Goal: Task Accomplishment & Management: Complete application form

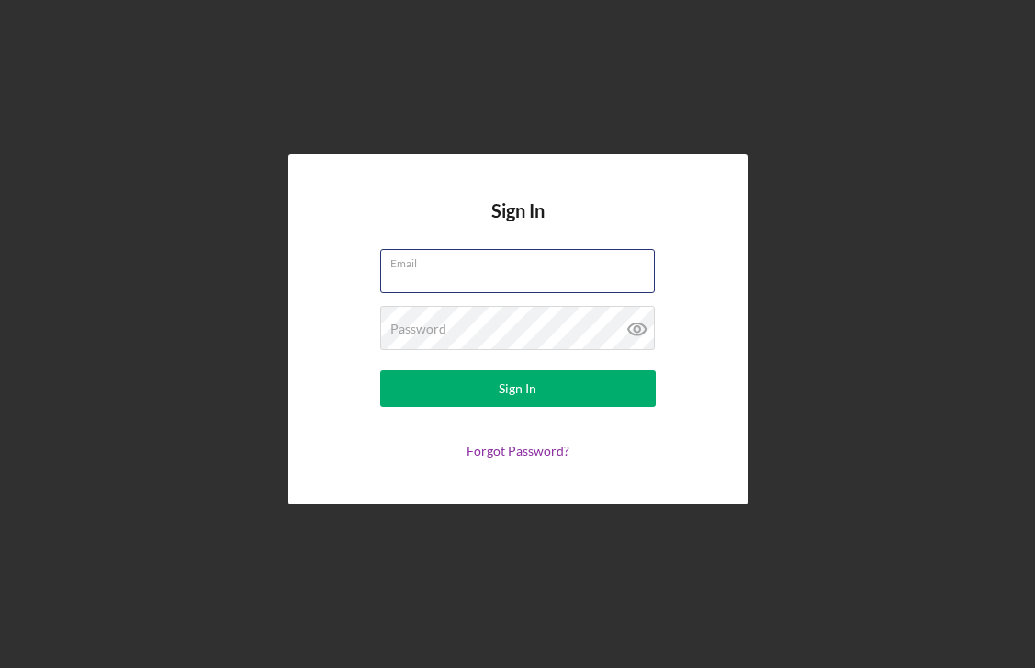
type input "[EMAIL_ADDRESS][DOMAIN_NAME]"
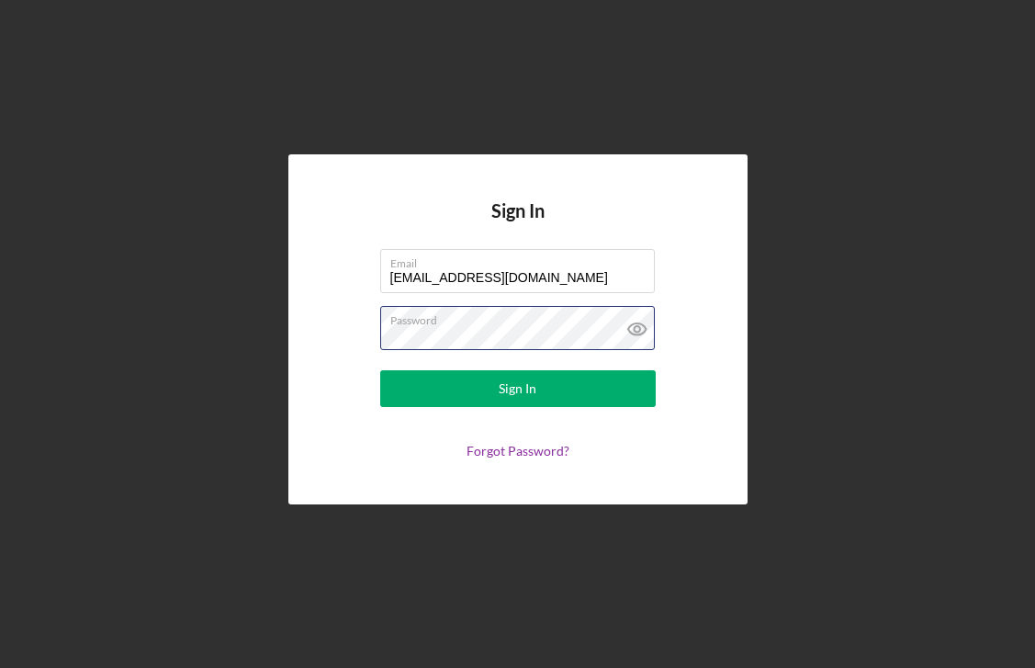
click at [517, 388] on button "Sign In" at bounding box center [518, 388] width 276 height 37
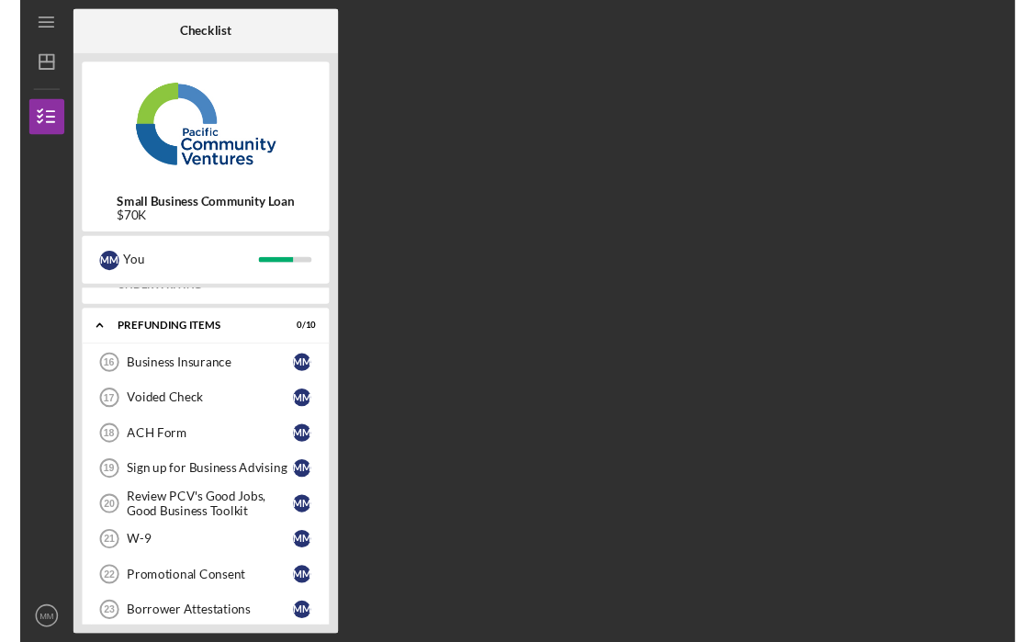
scroll to position [111, 0]
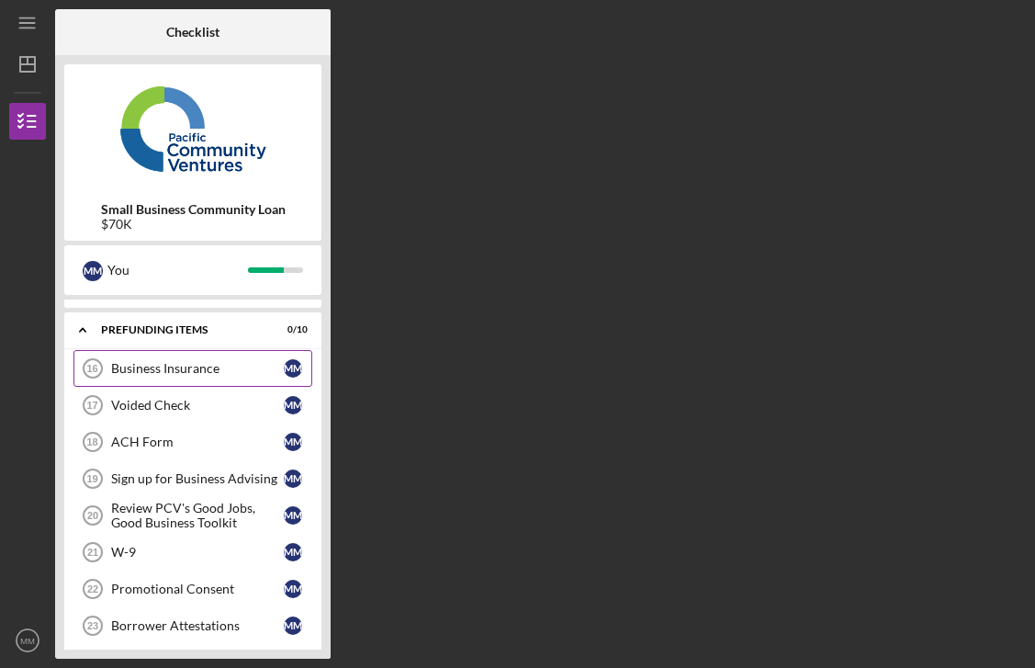
click at [242, 364] on div "Business Insurance" at bounding box center [197, 368] width 173 height 15
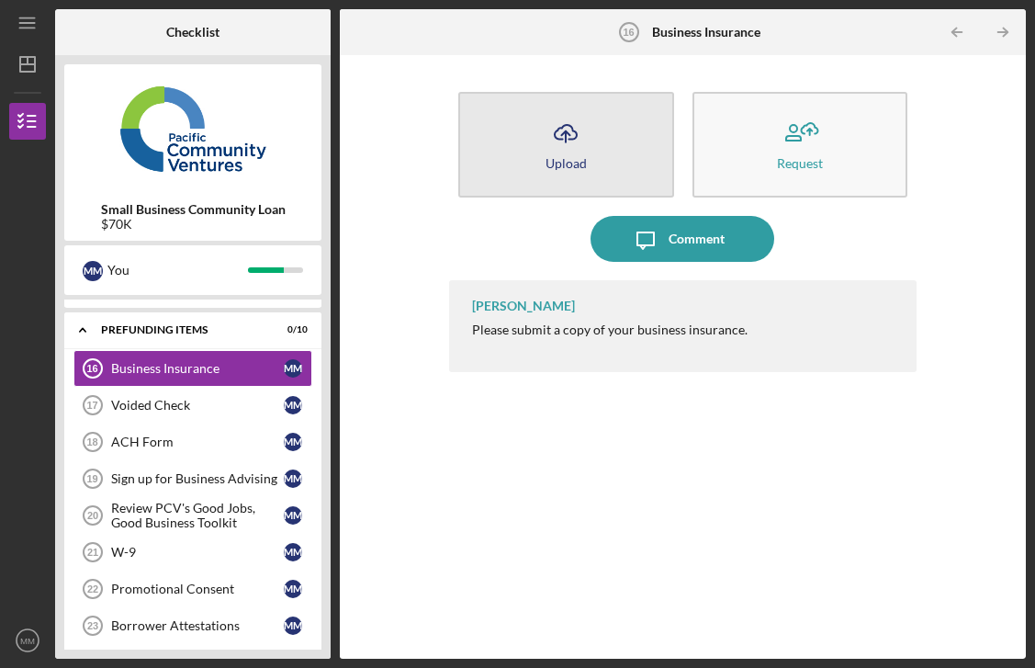
click at [598, 148] on button "Icon/Upload Upload" at bounding box center [565, 145] width 215 height 106
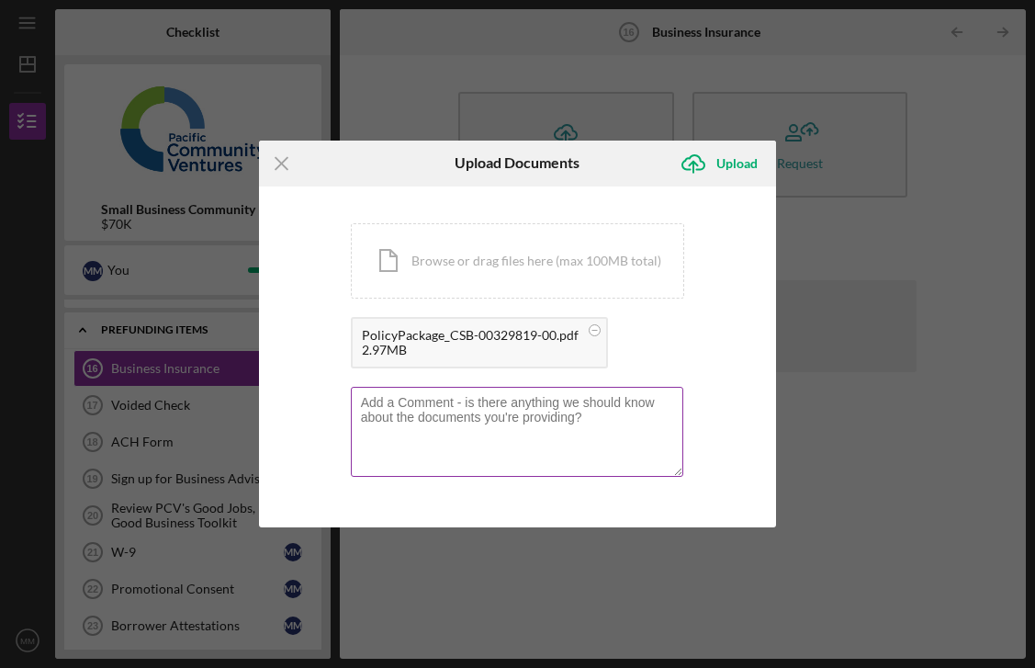
click at [599, 415] on textarea at bounding box center [517, 432] width 333 height 90
click at [737, 165] on div "Upload" at bounding box center [736, 163] width 41 height 37
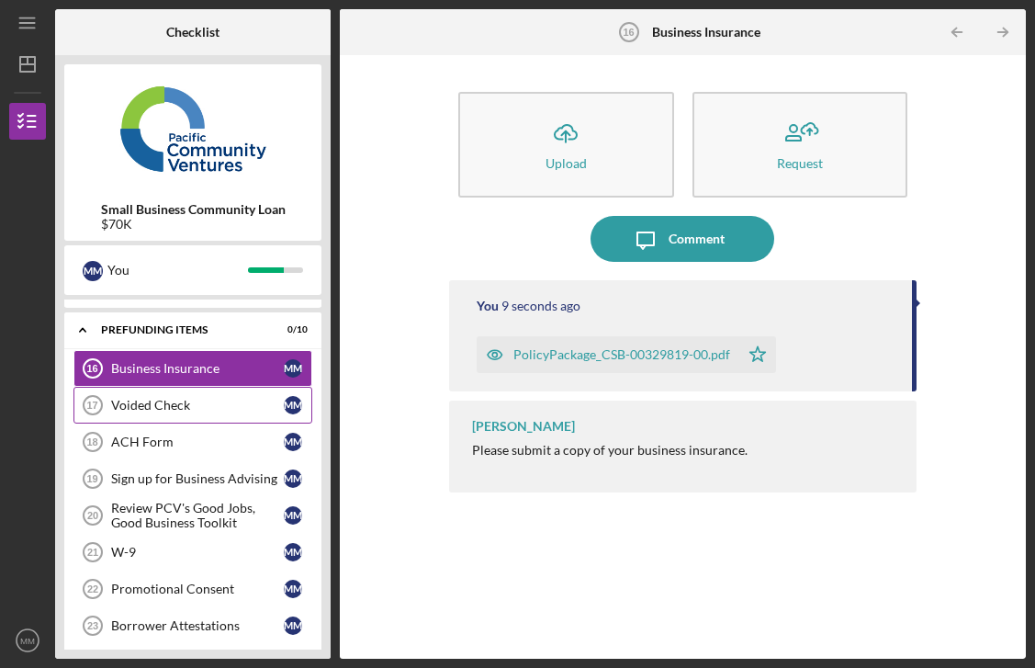
click at [168, 411] on div "Voided Check" at bounding box center [197, 405] width 173 height 15
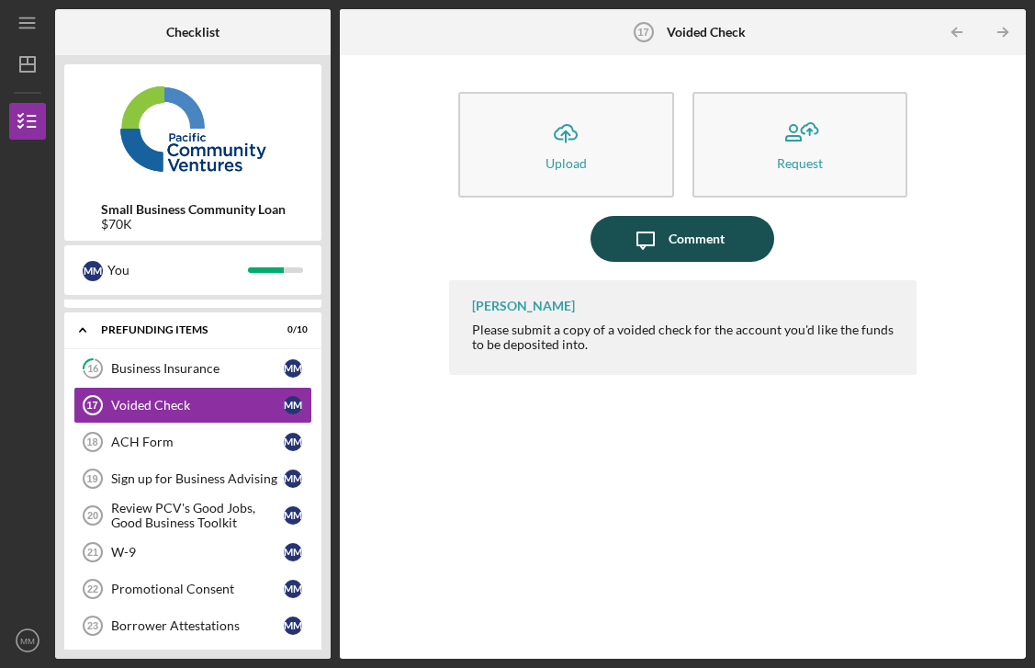
click at [708, 245] on div "Comment" at bounding box center [697, 239] width 56 height 46
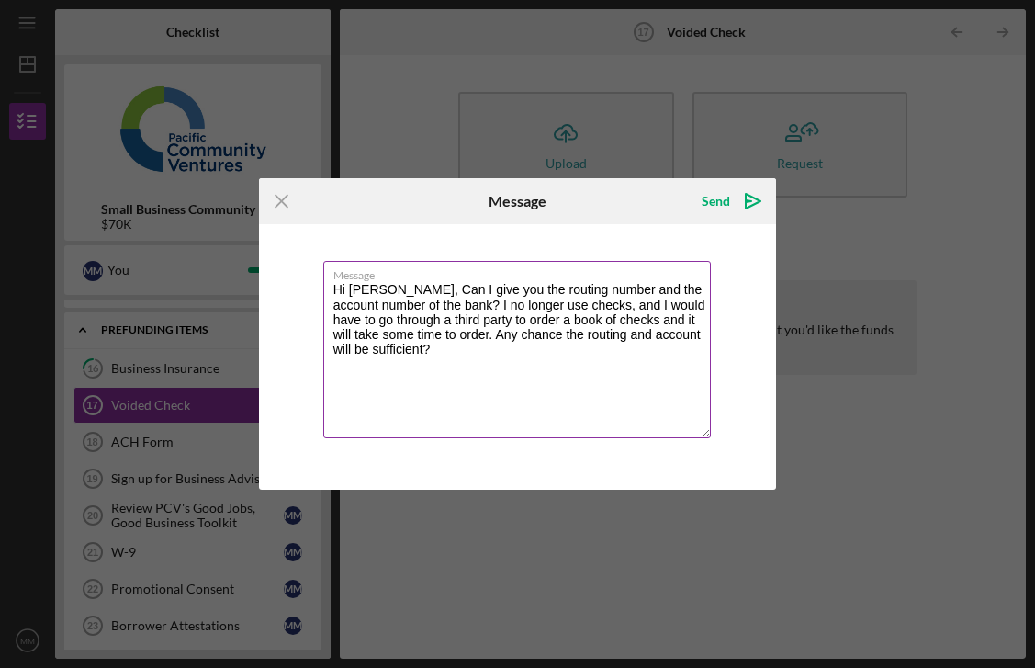
drag, startPoint x: 332, startPoint y: 297, endPoint x: 422, endPoint y: 372, distance: 116.7
click at [422, 372] on textarea "Hi Stephanie, Can I give you the routing number and the account number of the b…" at bounding box center [517, 349] width 388 height 177
paste textarea "Can I provide you with the bank routing and account numbers directly? I no long…"
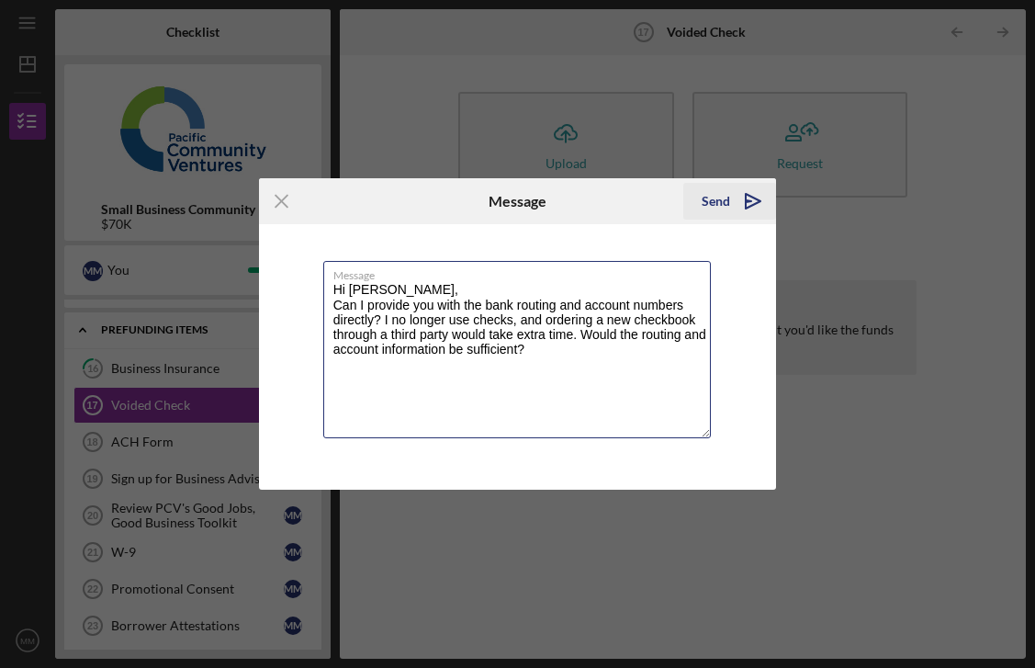
type textarea "Hi Stephanie, Can I provide you with the bank routing and account numbers direc…"
click at [716, 207] on div "Send" at bounding box center [716, 201] width 28 height 37
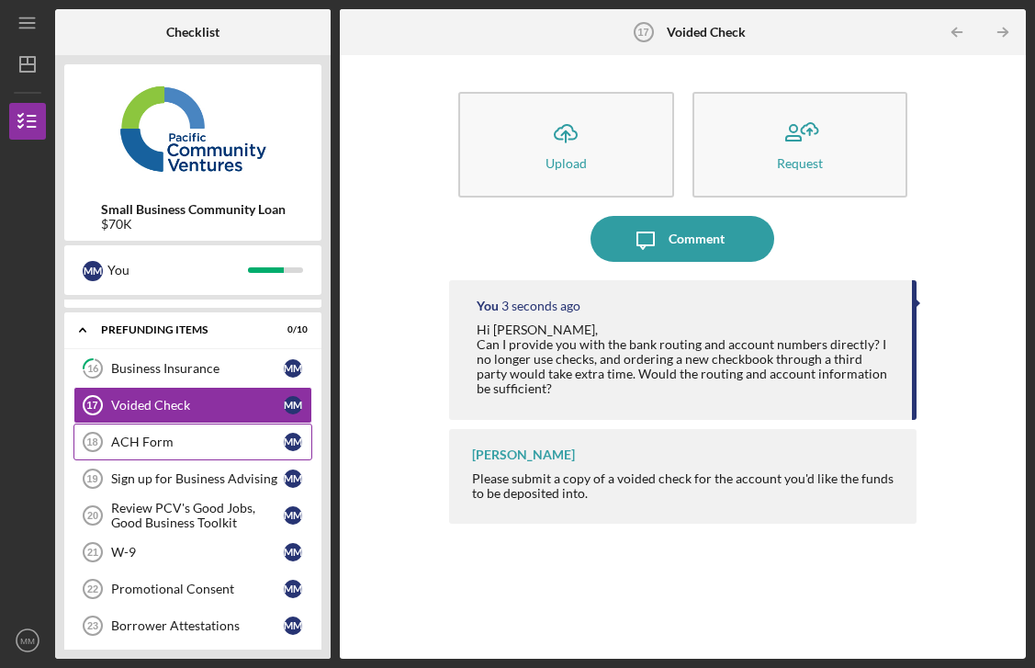
click at [157, 447] on div "ACH Form" at bounding box center [197, 441] width 173 height 15
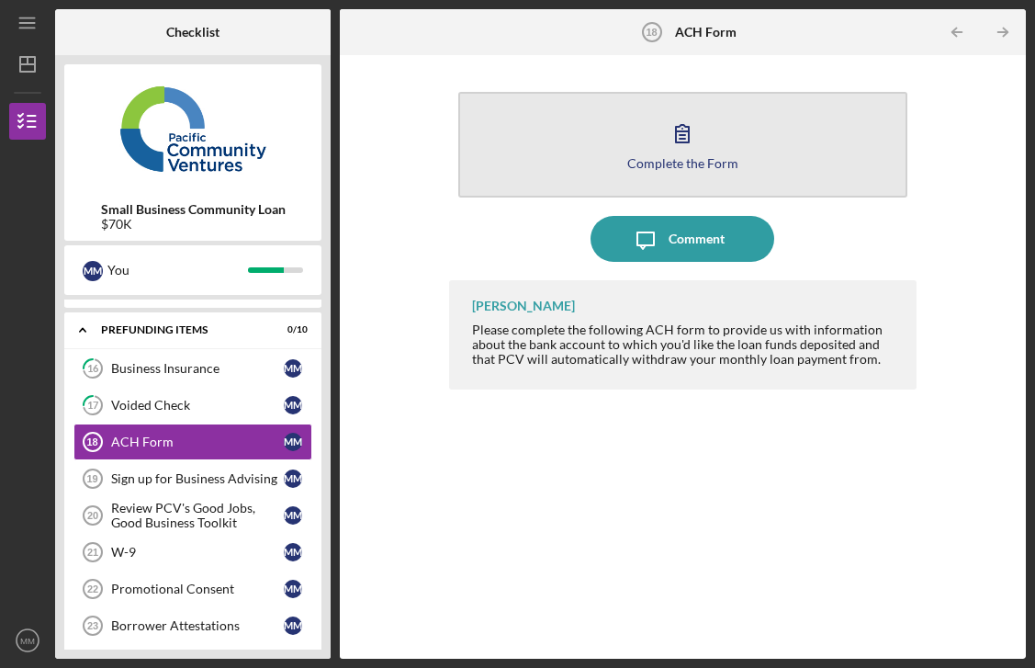
click at [660, 167] on div "Complete the Form" at bounding box center [682, 163] width 111 height 14
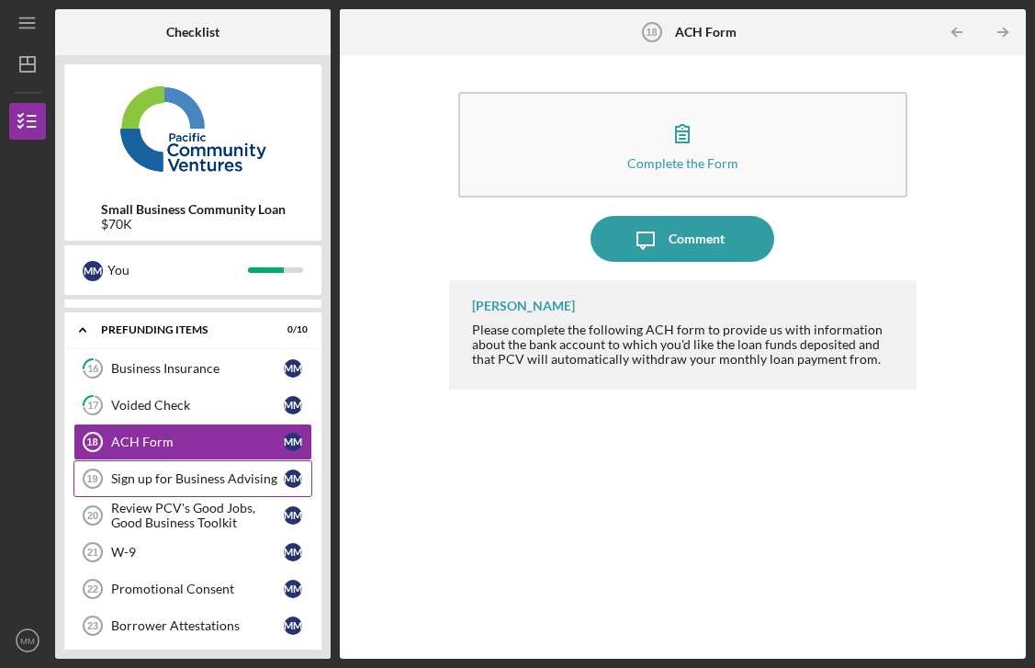
click at [229, 479] on div "Sign up for Business Advising" at bounding box center [197, 478] width 173 height 15
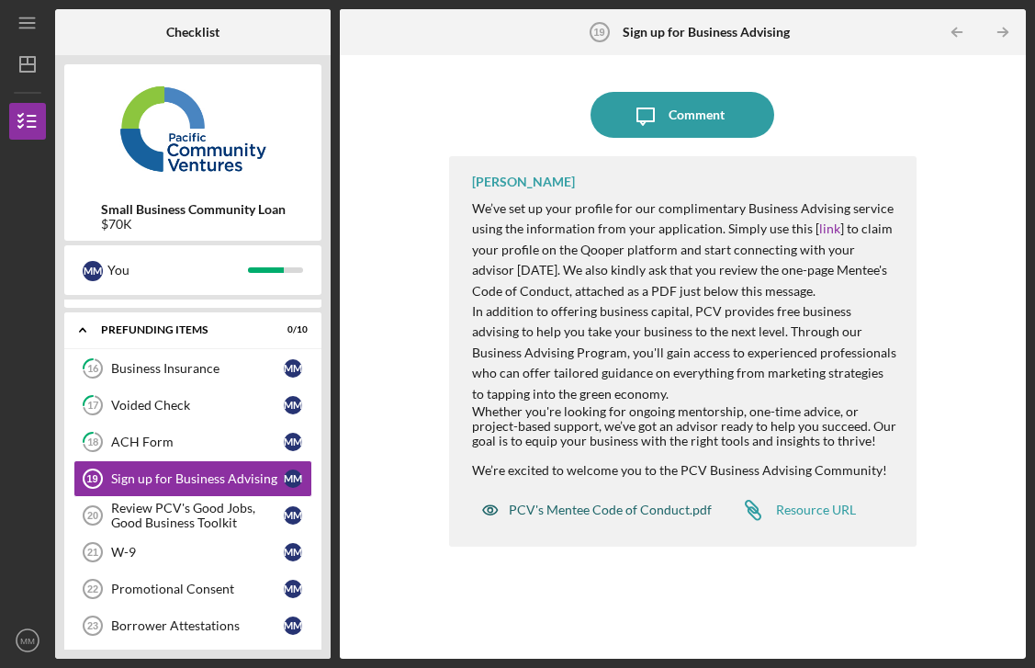
click at [688, 505] on div "PCV's Mentee Code of Conduct.pdf" at bounding box center [610, 509] width 203 height 15
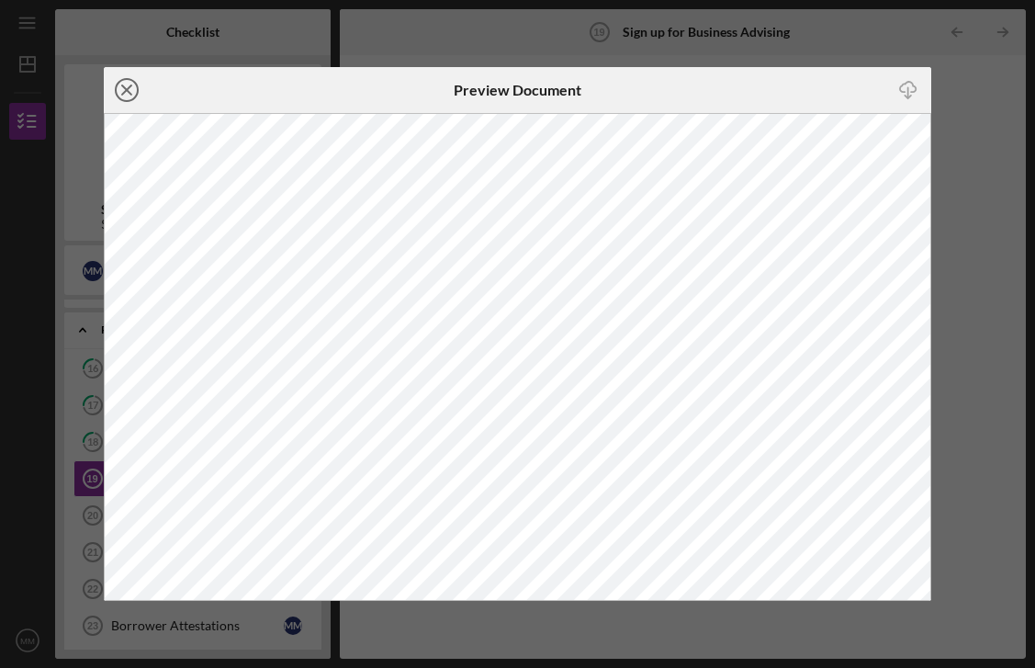
click at [132, 91] on icon "Icon/Close" at bounding box center [127, 90] width 46 height 46
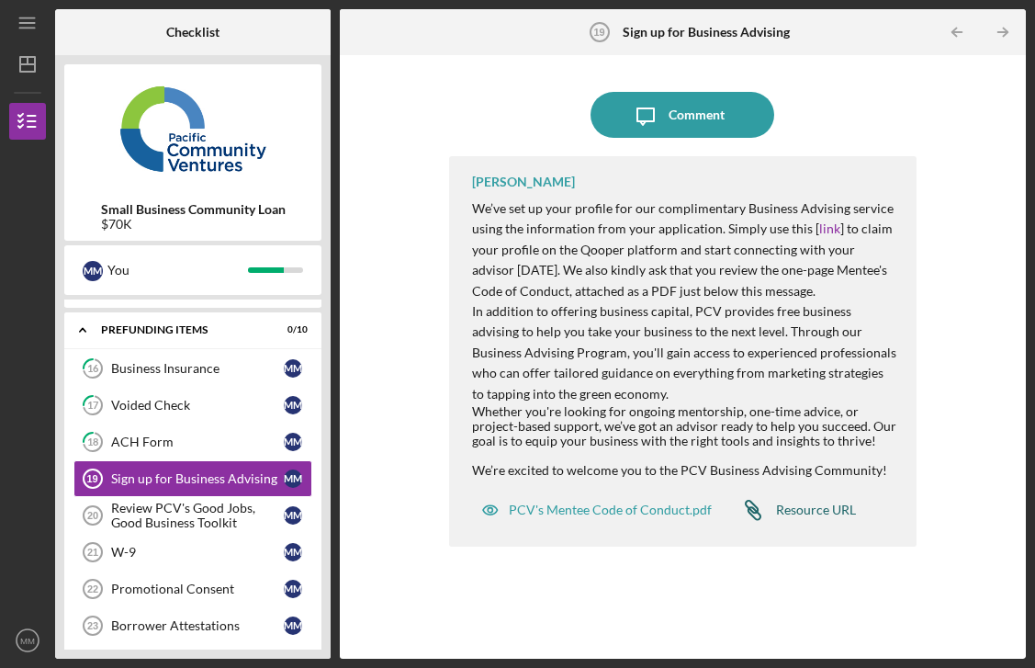
click at [822, 507] on div "Resource URL" at bounding box center [816, 509] width 80 height 15
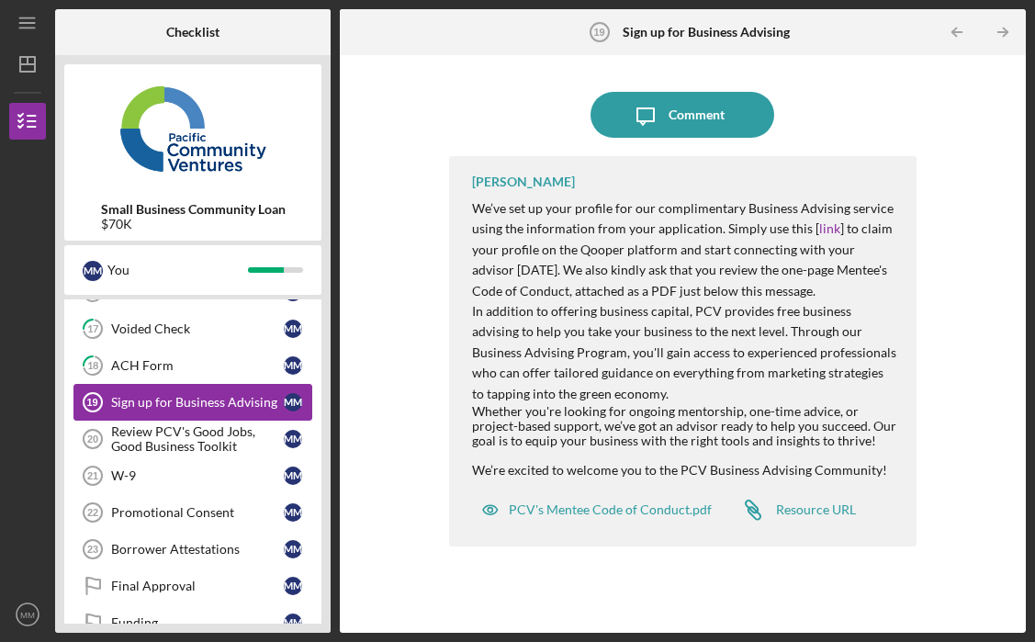
scroll to position [194, 0]
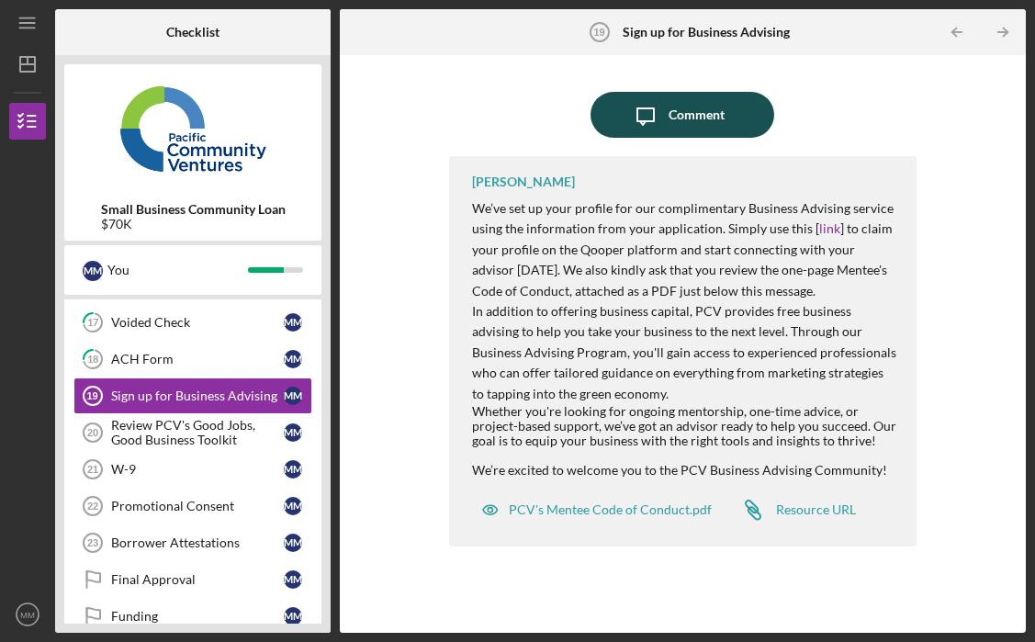
click at [704, 117] on div "Comment" at bounding box center [697, 115] width 56 height 46
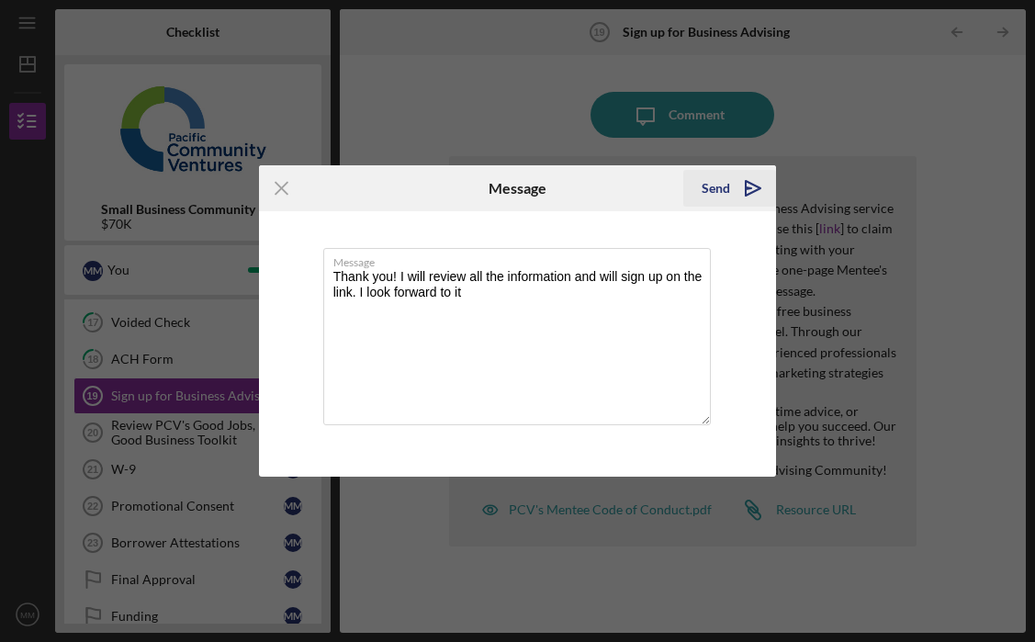
type textarea "Thank you! I will review all the information and will sign up on the link. I lo…"
click at [732, 186] on icon "Icon/icon-invite-send" at bounding box center [753, 188] width 46 height 46
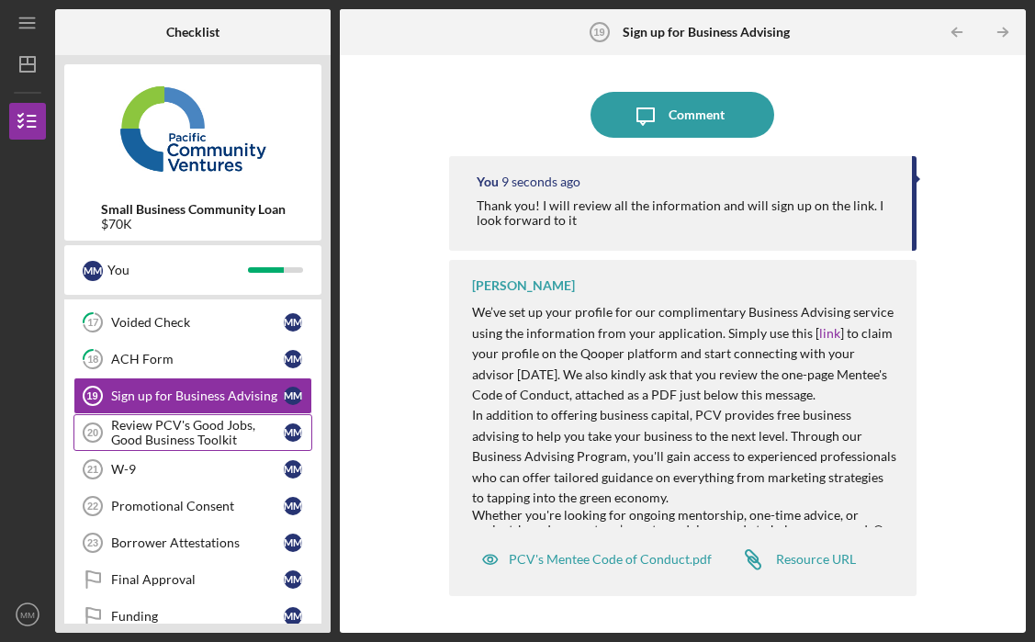
click at [189, 439] on div "Review PCV's Good Jobs, Good Business Toolkit" at bounding box center [197, 432] width 173 height 29
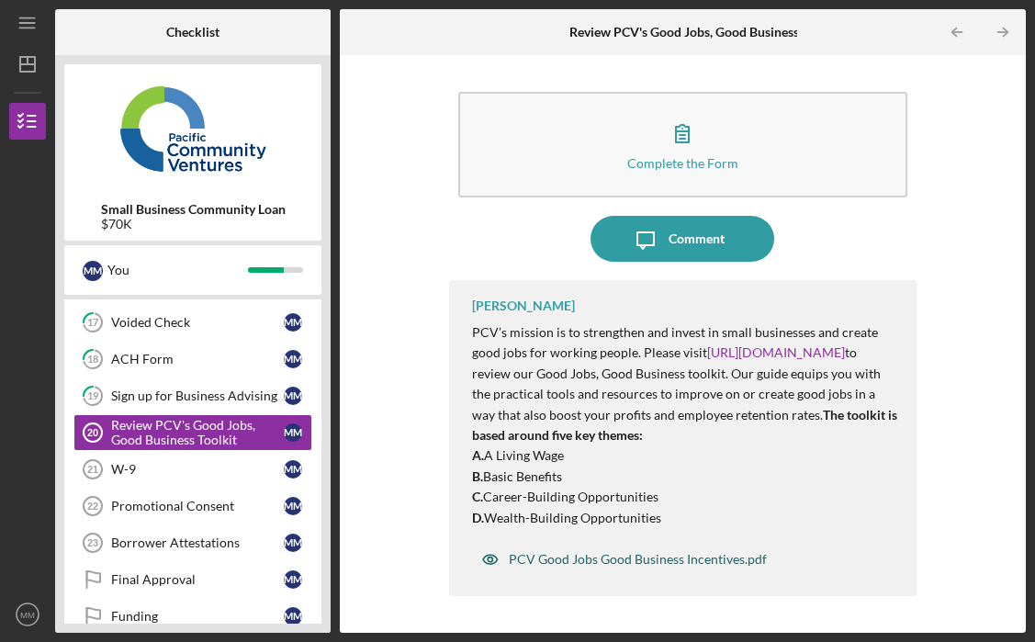
click at [700, 564] on div "PCV Good Jobs Good Business Incentives.pdf" at bounding box center [638, 559] width 258 height 15
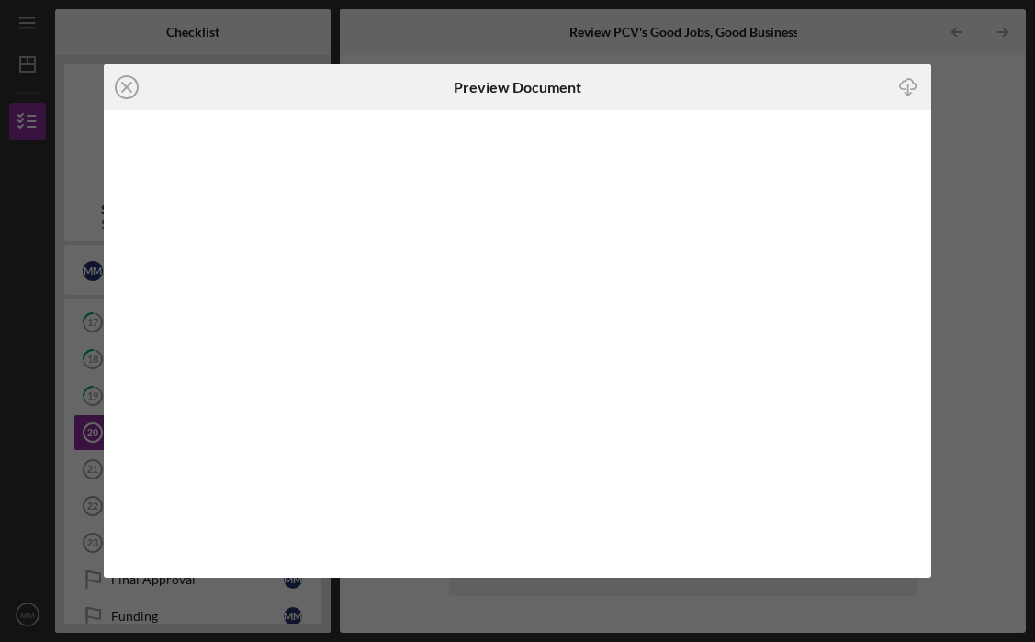
click at [910, 88] on icon "Icon/Download" at bounding box center [908, 86] width 41 height 41
click at [123, 89] on icon "Icon/Close" at bounding box center [127, 87] width 46 height 46
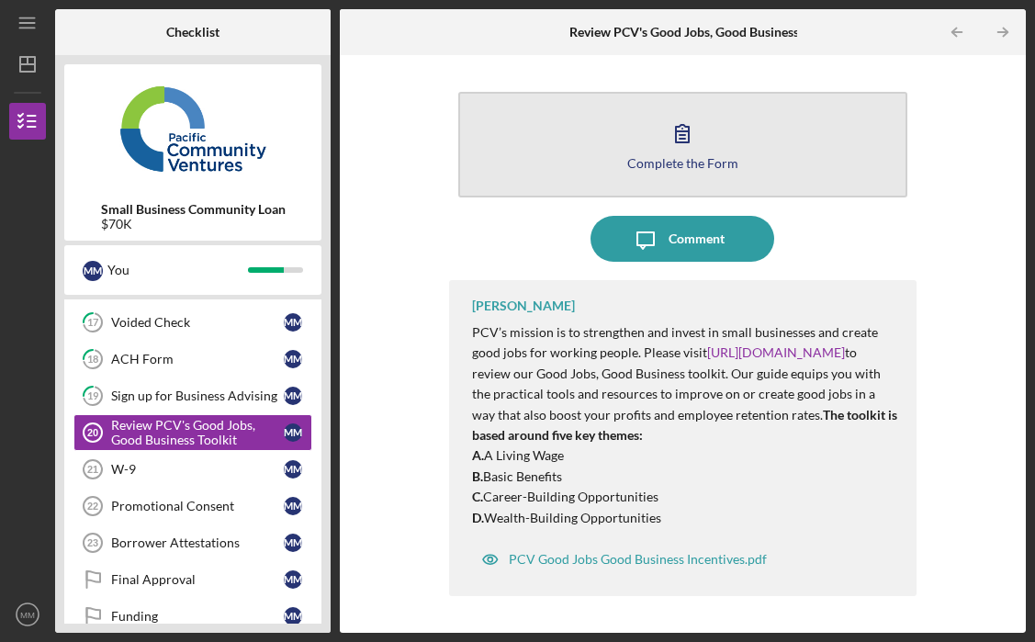
click at [737, 147] on button "Complete the Form Form" at bounding box center [682, 145] width 449 height 106
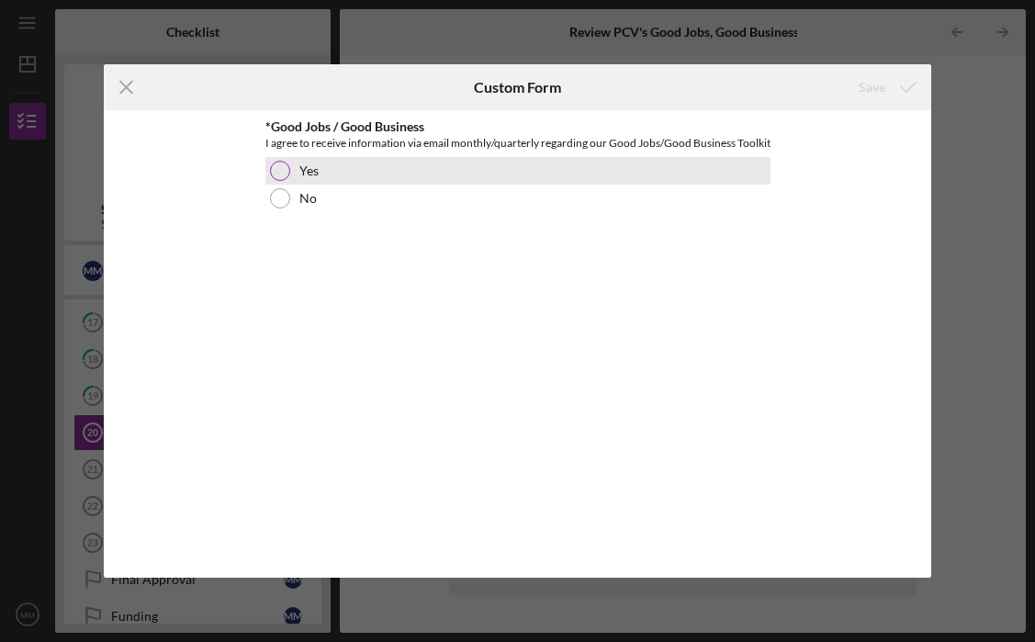
click at [283, 181] on div at bounding box center [280, 171] width 20 height 20
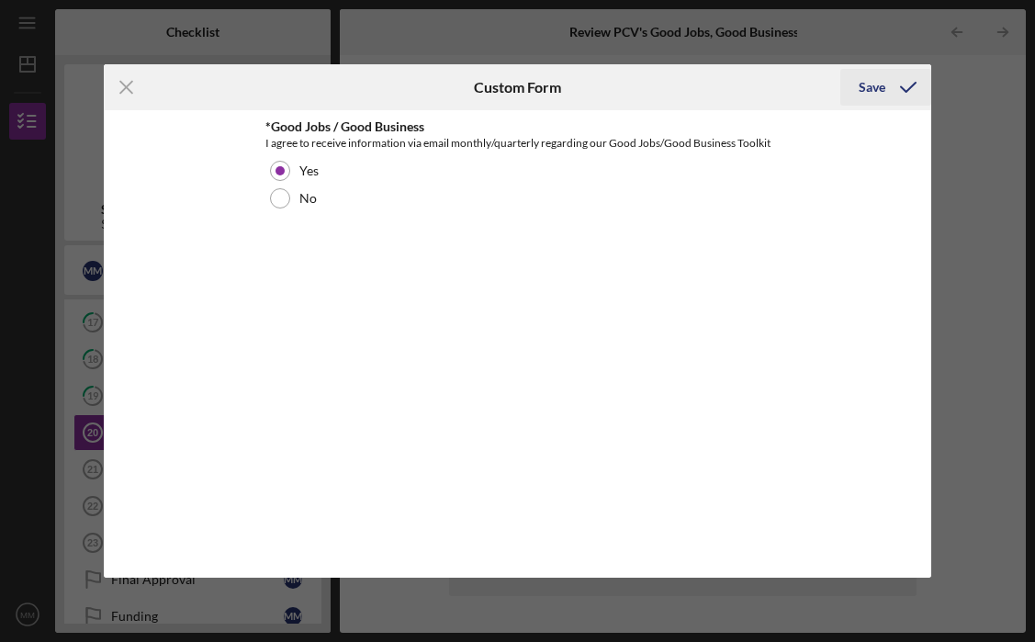
click at [871, 90] on div "Save" at bounding box center [872, 87] width 27 height 37
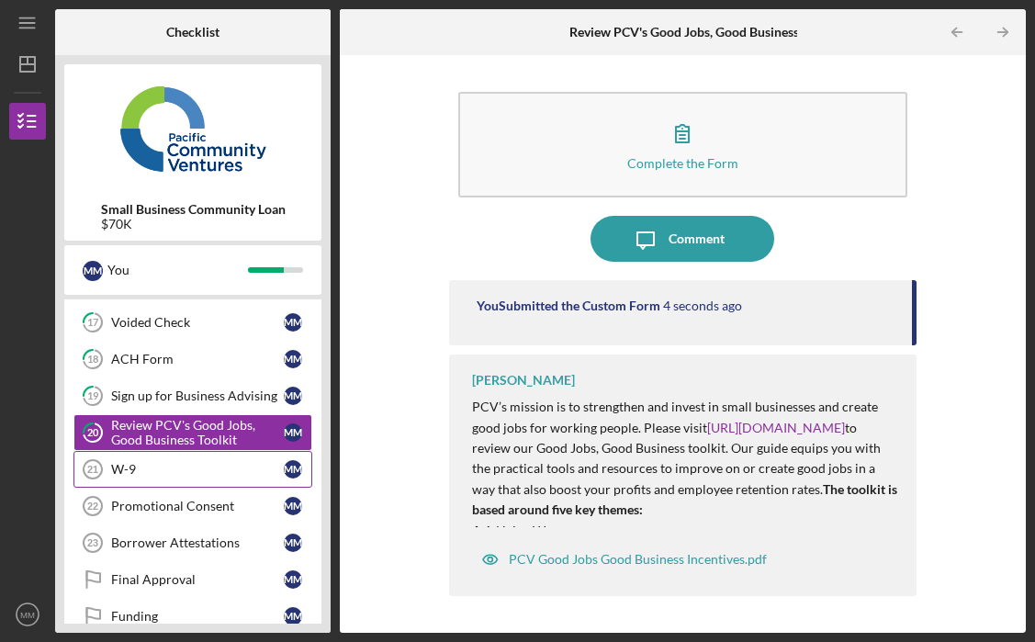
click at [201, 468] on div "W-9" at bounding box center [197, 469] width 173 height 15
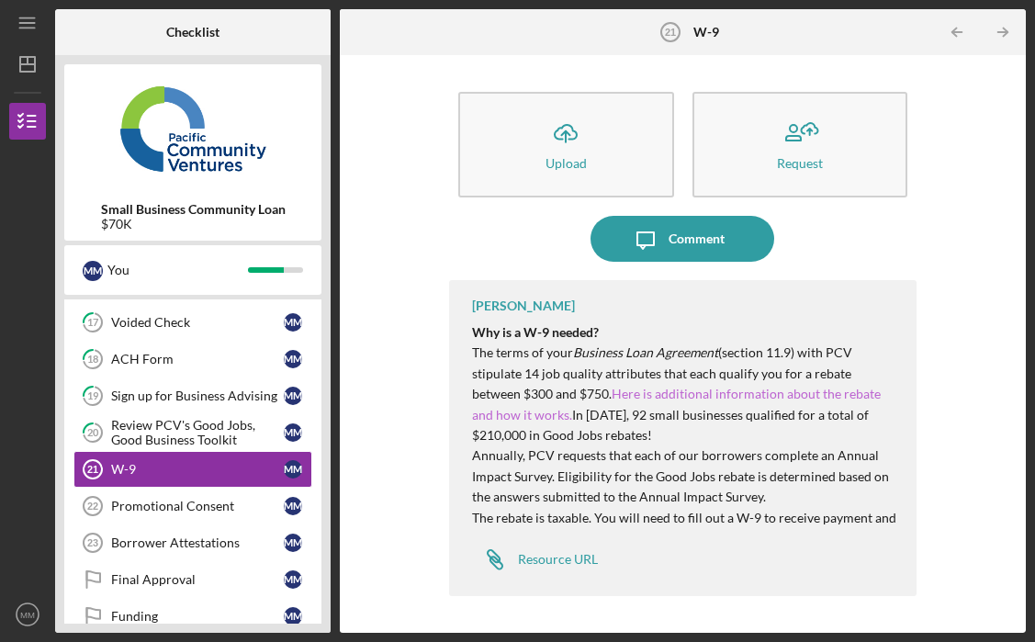
click at [694, 389] on link "Here is additional information about the rebate and how it works." at bounding box center [676, 404] width 409 height 36
click at [182, 511] on div "Promotional Consent" at bounding box center [197, 506] width 173 height 15
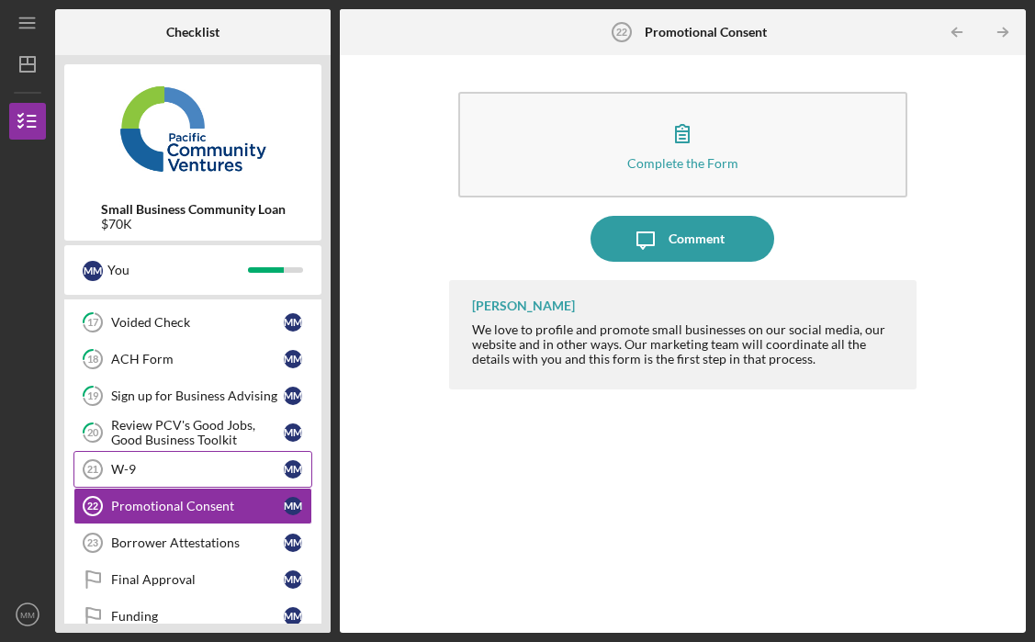
click at [178, 469] on div "W-9" at bounding box center [197, 469] width 173 height 15
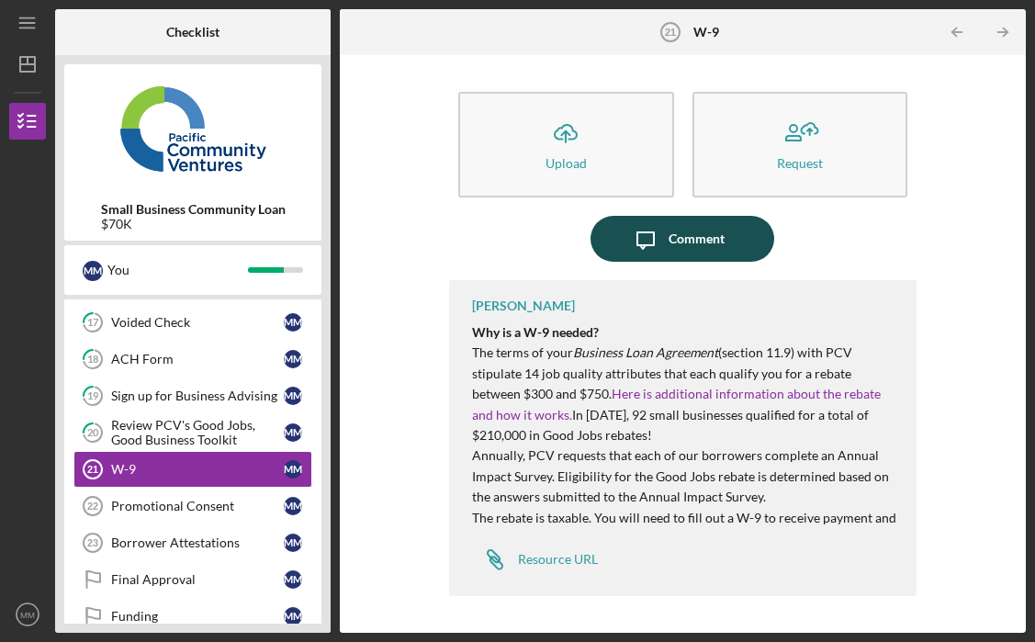
click at [726, 243] on button "Icon/Message Comment" at bounding box center [683, 239] width 184 height 46
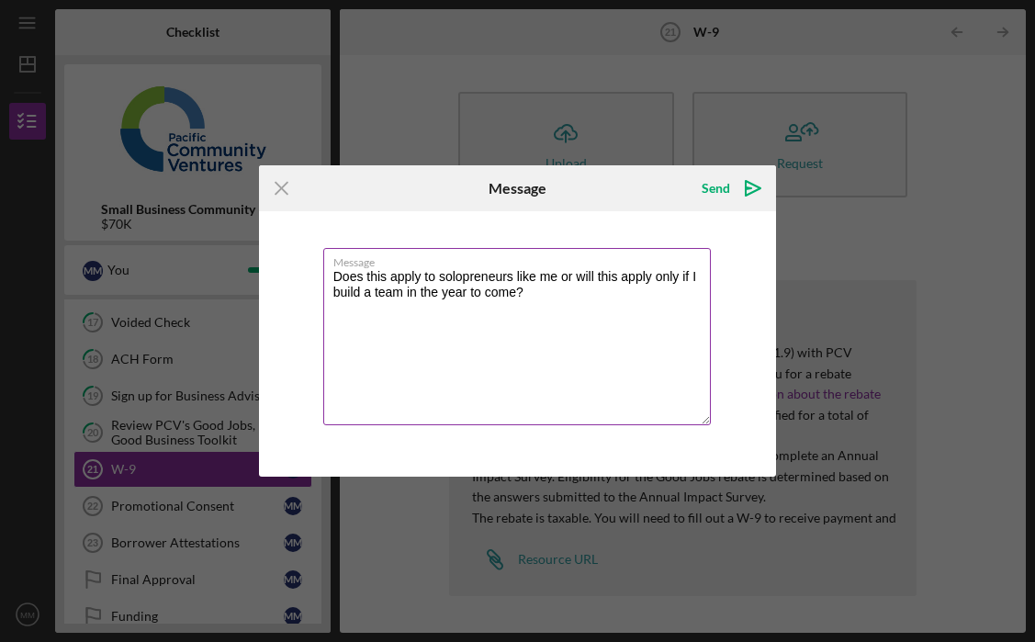
click at [513, 281] on textarea "Does this apply to solopreneurs like me or will this apply only if I build a te…" at bounding box center [517, 336] width 388 height 177
click at [602, 305] on textarea "Does this apply to solo- operators like me or will this apply only if I build a…" at bounding box center [517, 336] width 388 height 177
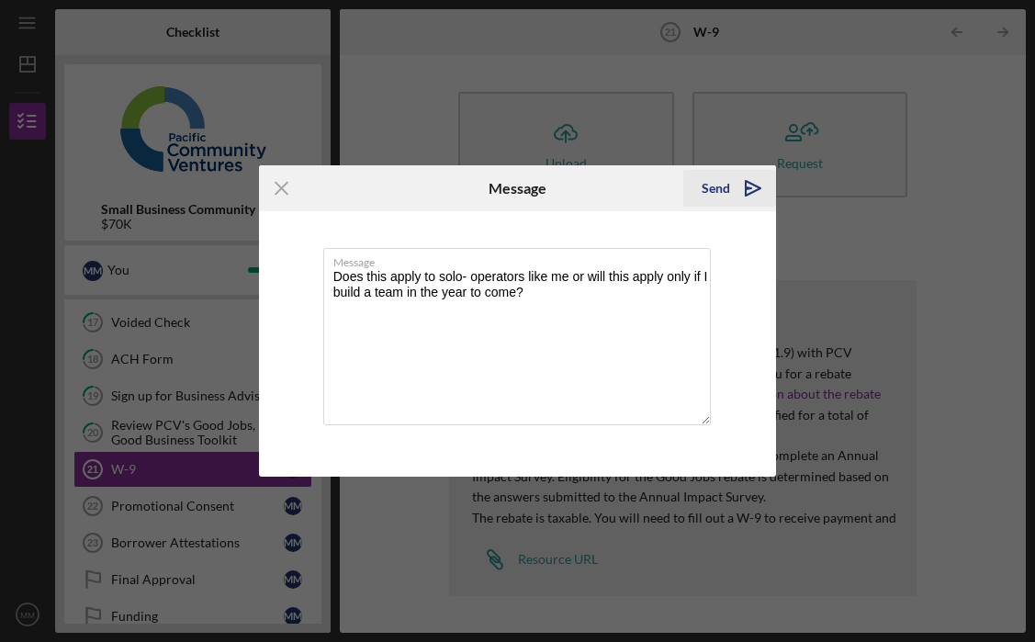
type textarea "Does this apply to solo- operators like me or will this apply only if I build a…"
click at [715, 191] on div "Send" at bounding box center [716, 188] width 28 height 37
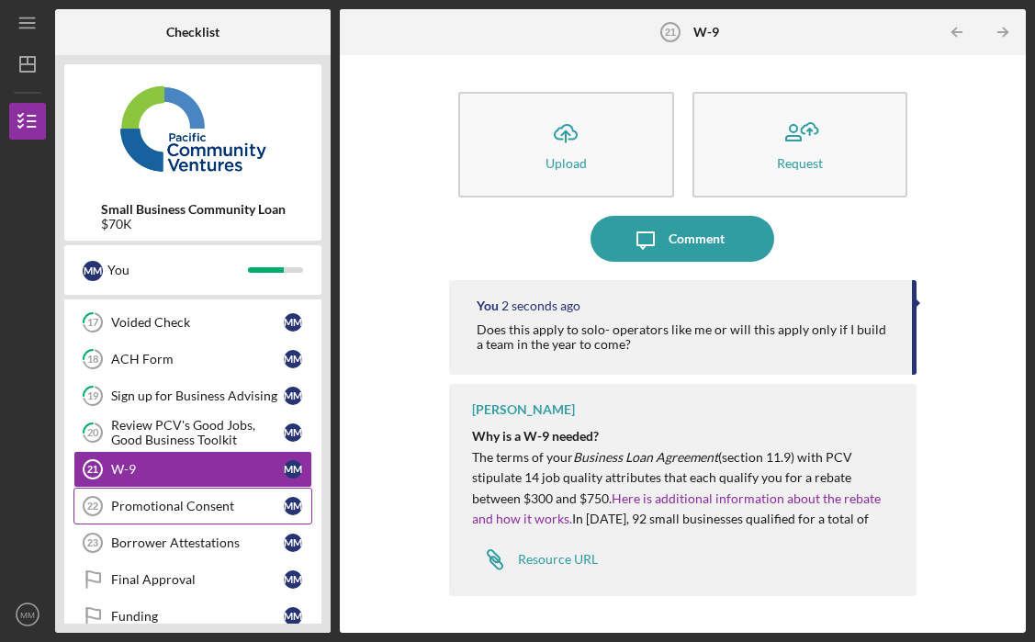
click at [188, 499] on div "Promotional Consent" at bounding box center [197, 506] width 173 height 15
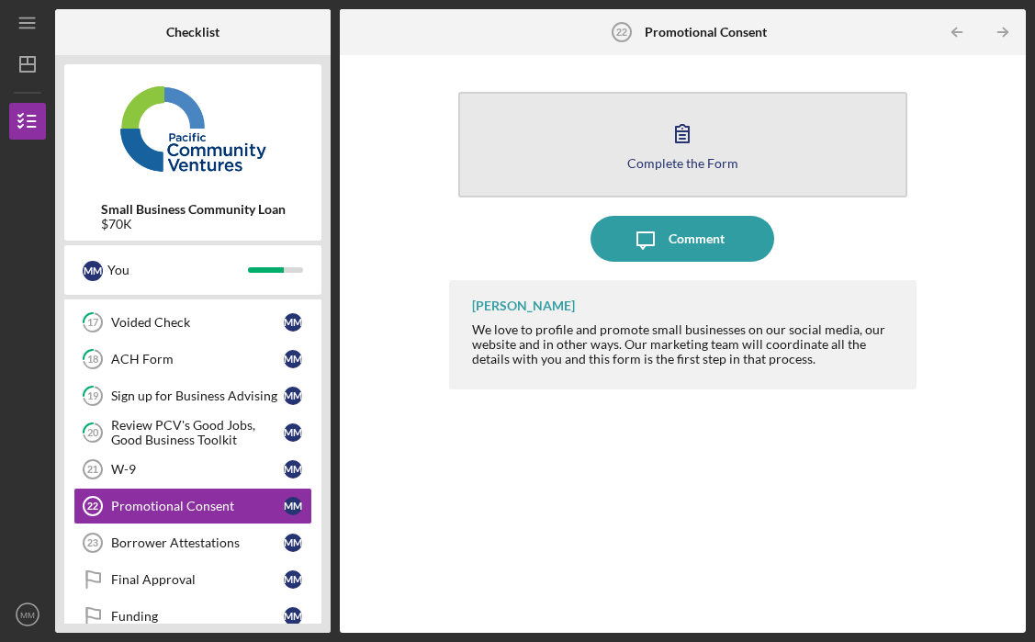
click at [680, 138] on icon "button" at bounding box center [682, 133] width 46 height 46
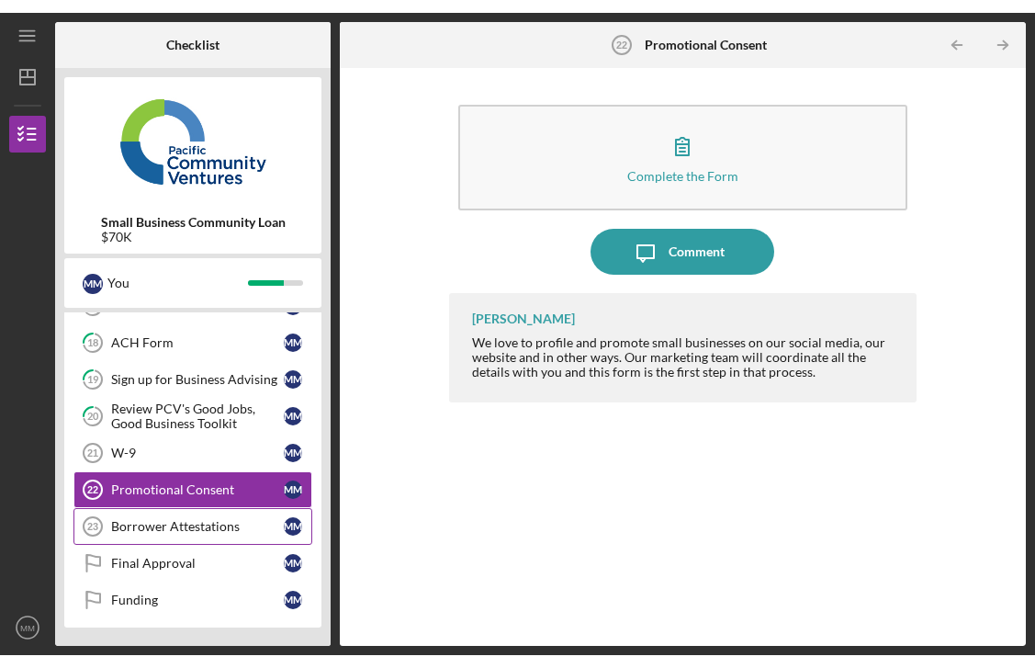
scroll to position [223, 0]
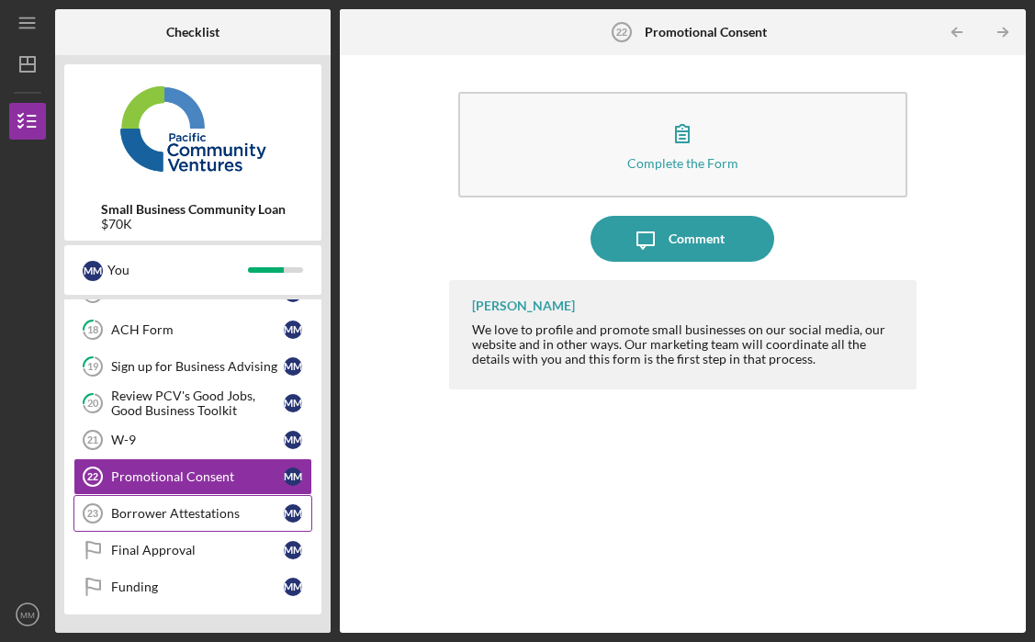
click at [165, 512] on div "Borrower Attestations" at bounding box center [197, 513] width 173 height 15
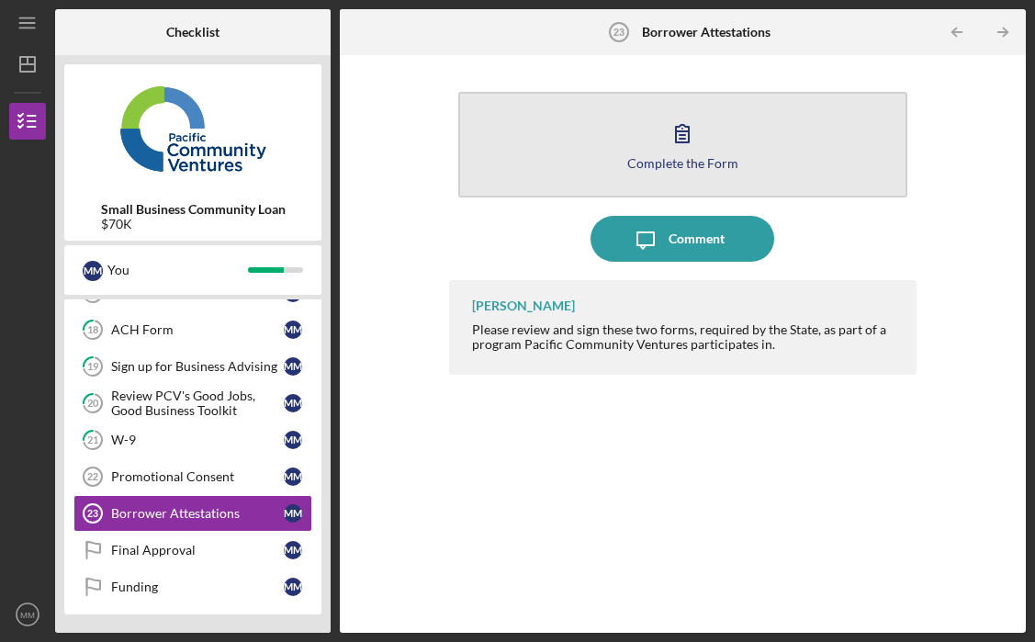
click at [699, 168] on div "Complete the Form" at bounding box center [682, 163] width 111 height 14
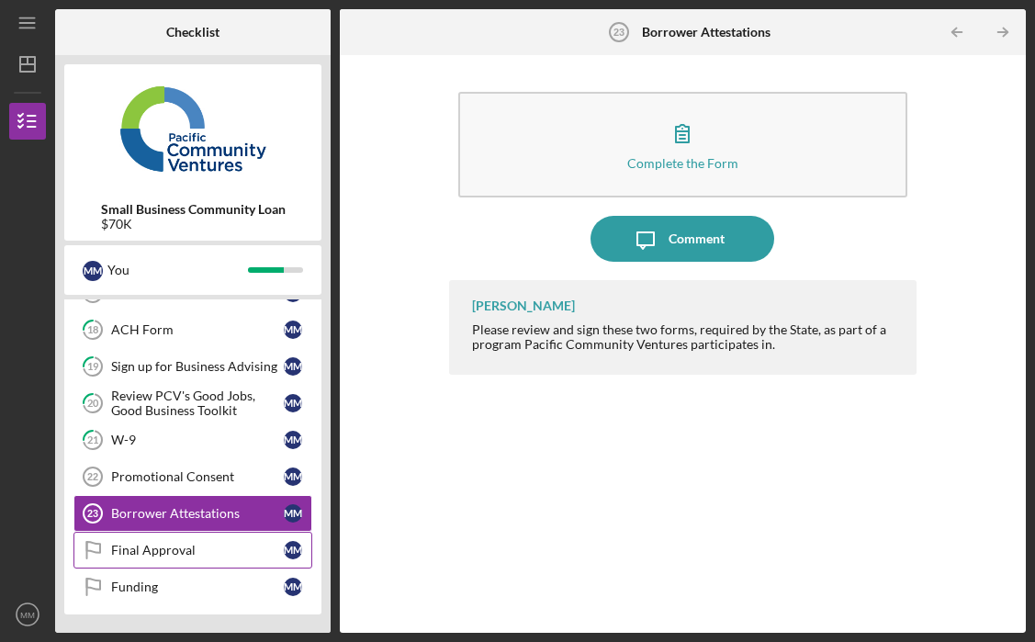
click at [217, 554] on div "Final Approval" at bounding box center [197, 550] width 173 height 15
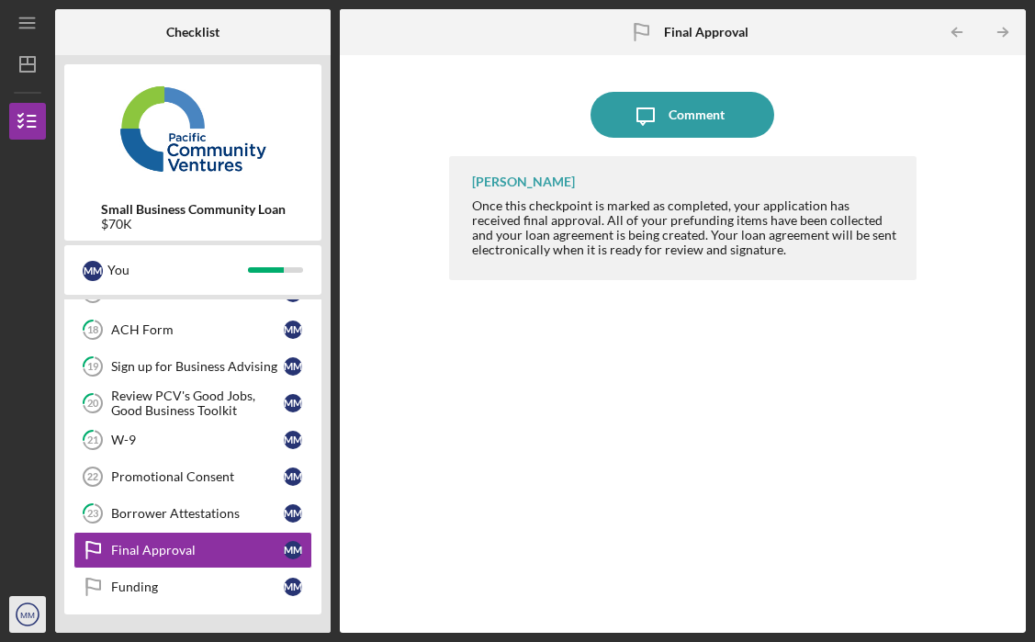
click at [28, 627] on icon "MM" at bounding box center [27, 614] width 37 height 46
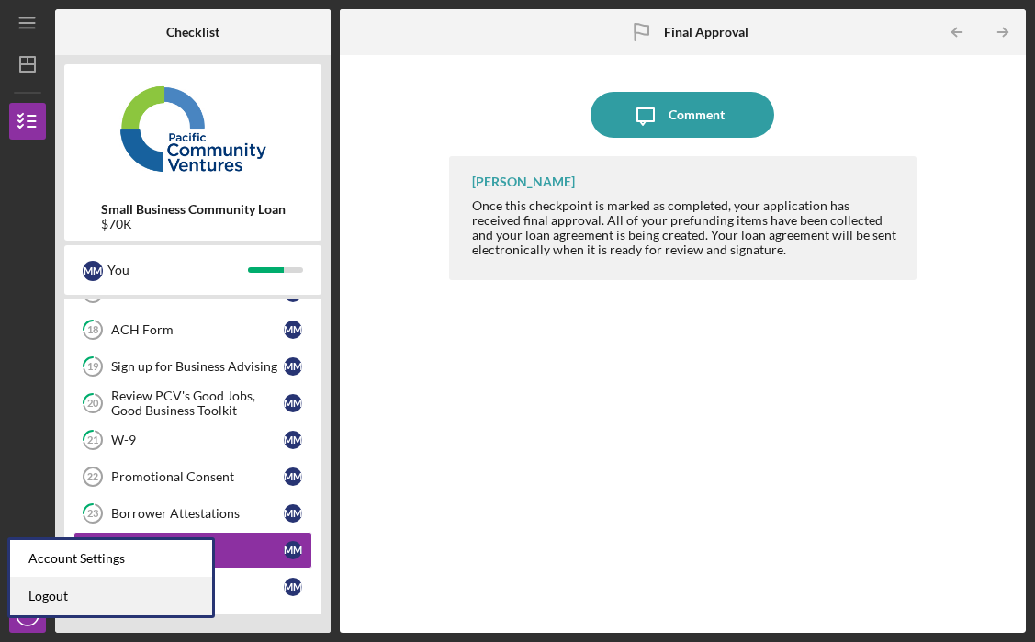
click at [45, 599] on link "Logout" at bounding box center [111, 597] width 202 height 38
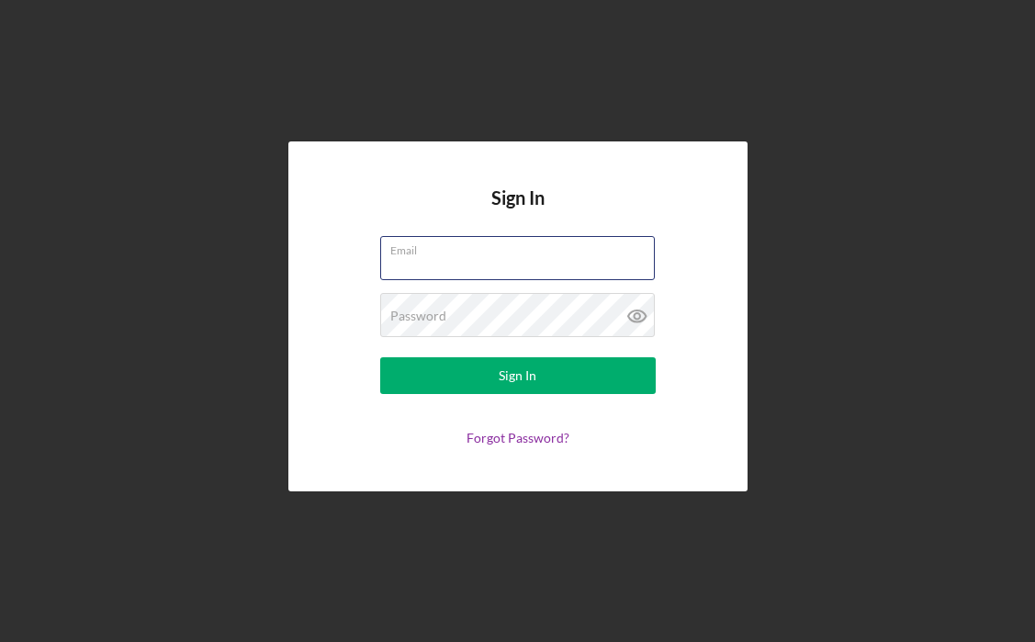
type input "[EMAIL_ADDRESS][DOMAIN_NAME]"
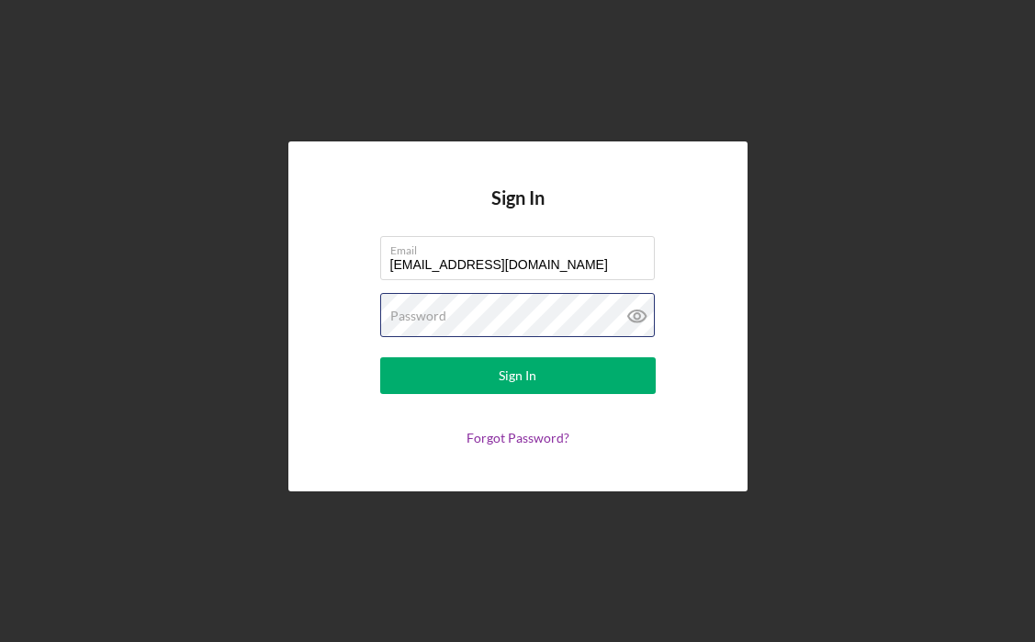
click at [517, 376] on button "Sign In" at bounding box center [518, 375] width 276 height 37
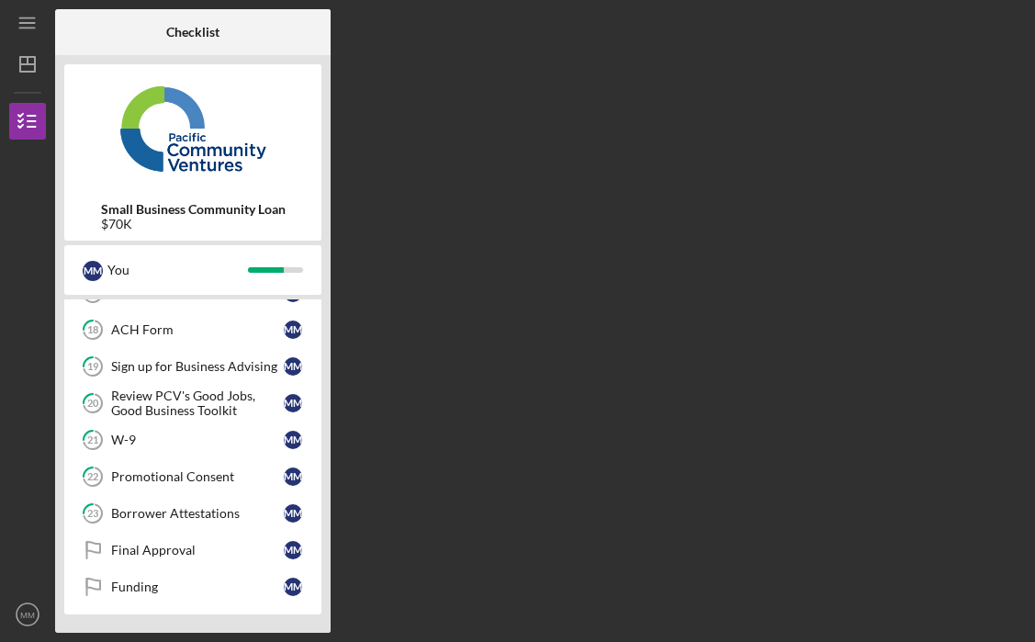
scroll to position [223, 0]
click at [203, 522] on link "23 Borrower Attestations M M" at bounding box center [192, 513] width 239 height 37
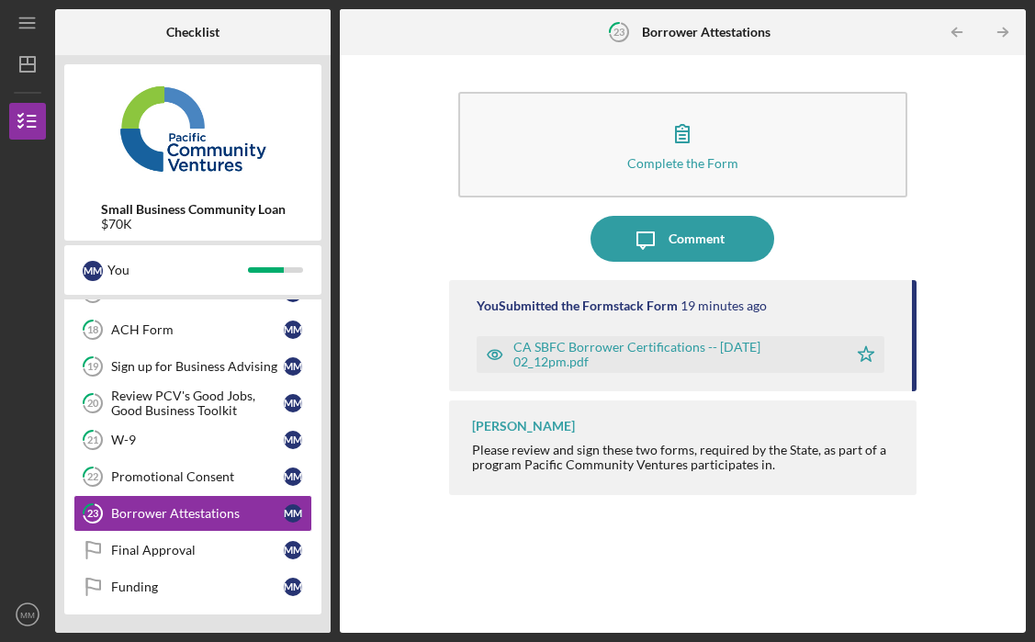
click at [623, 346] on div "CA SBFC Borrower Certifications -- [DATE] 02_12pm.pdf" at bounding box center [675, 354] width 325 height 29
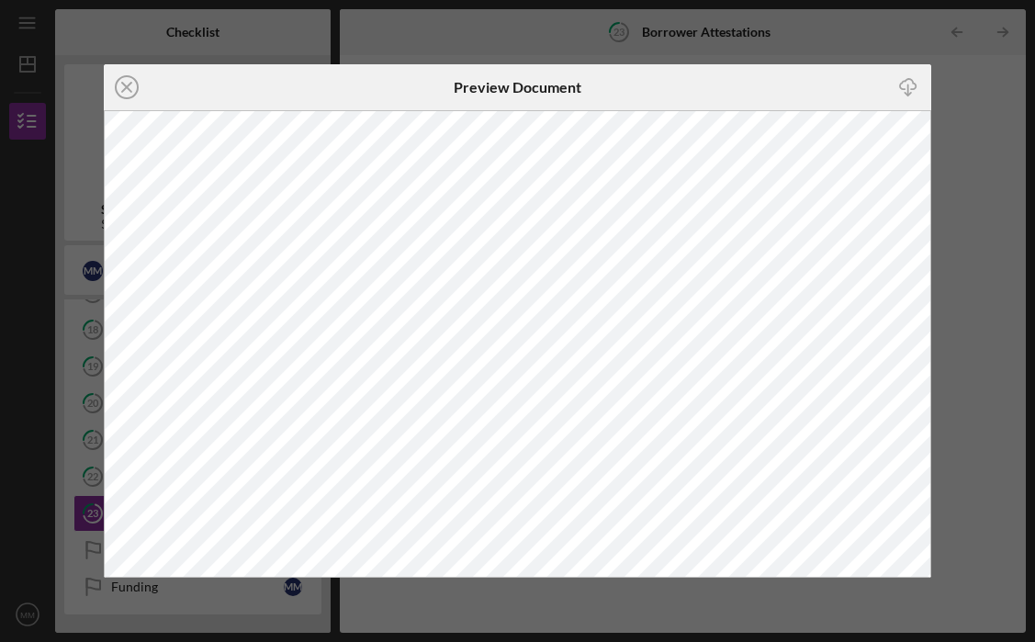
click at [906, 87] on icon "Icon/Download" at bounding box center [908, 86] width 41 height 41
click at [126, 90] on icon "Icon/Close" at bounding box center [127, 87] width 46 height 46
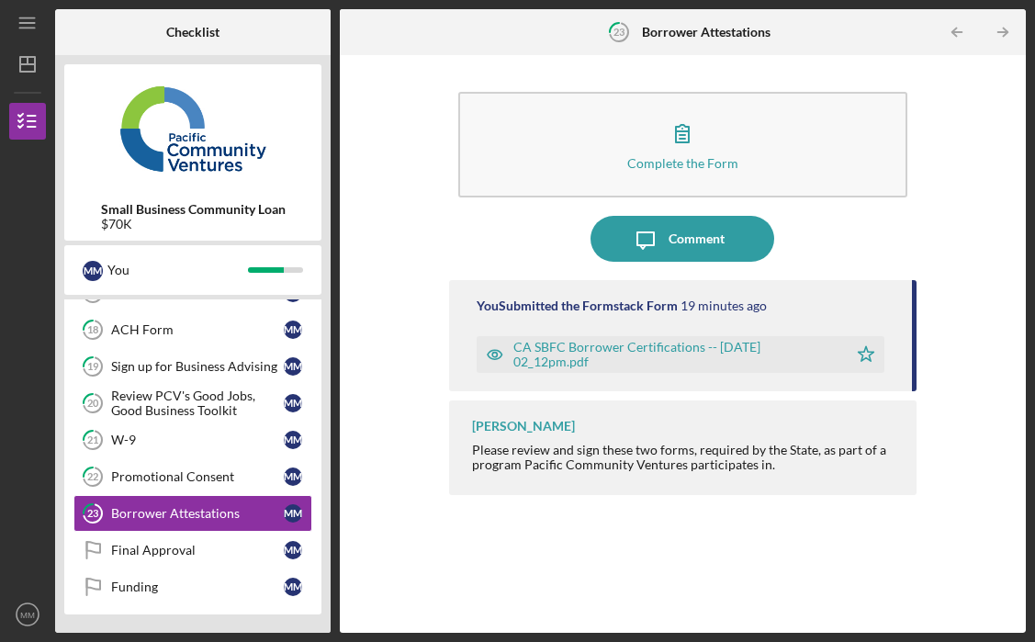
click at [869, 356] on polygon "button" at bounding box center [867, 353] width 16 height 15
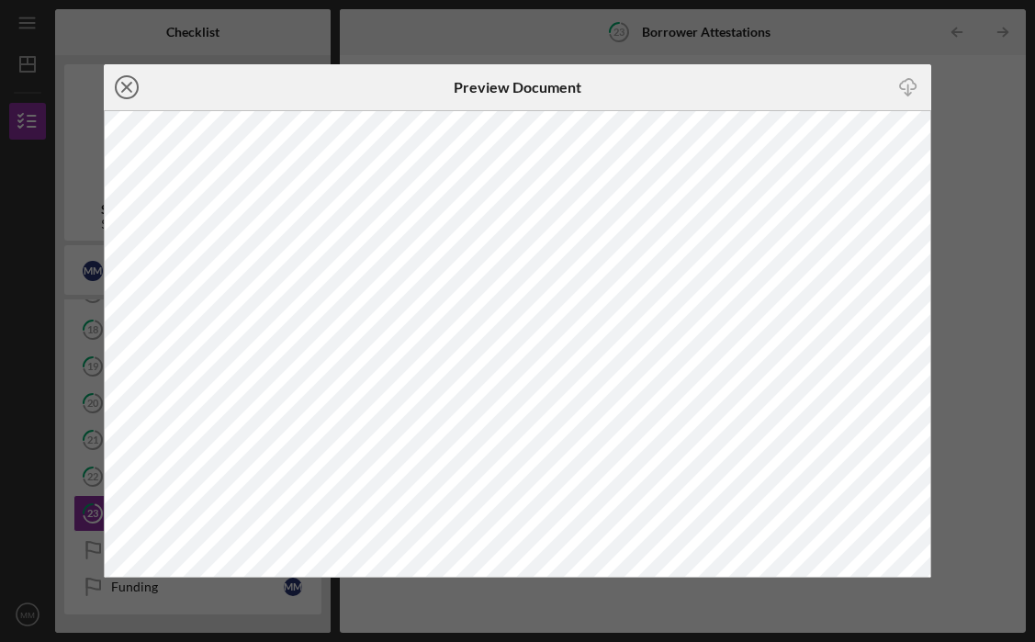
click at [128, 82] on icon "Icon/Close" at bounding box center [127, 87] width 46 height 46
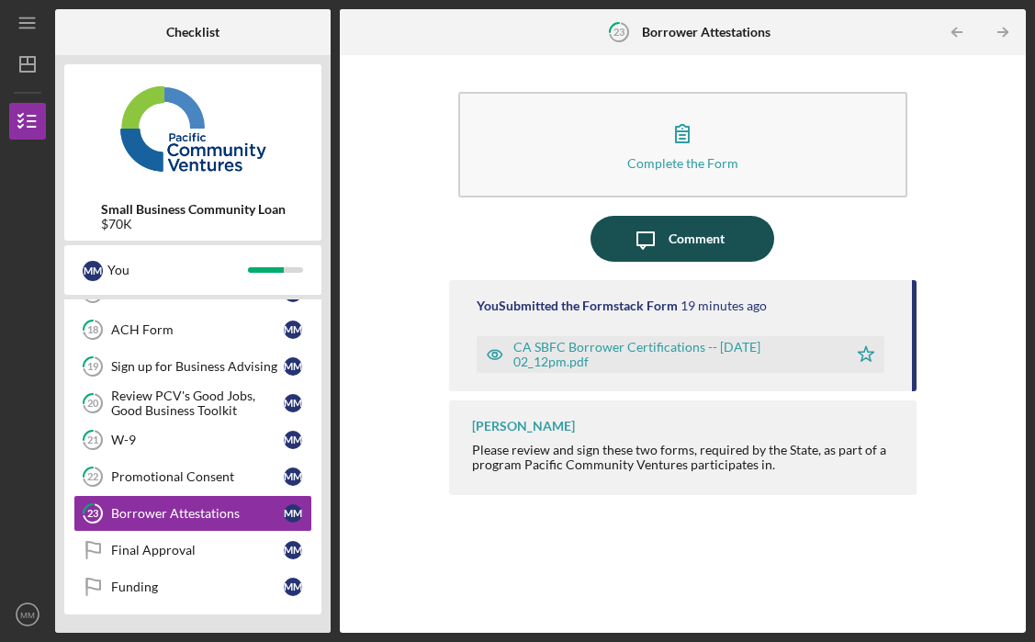
click at [695, 242] on div "Comment" at bounding box center [697, 239] width 56 height 46
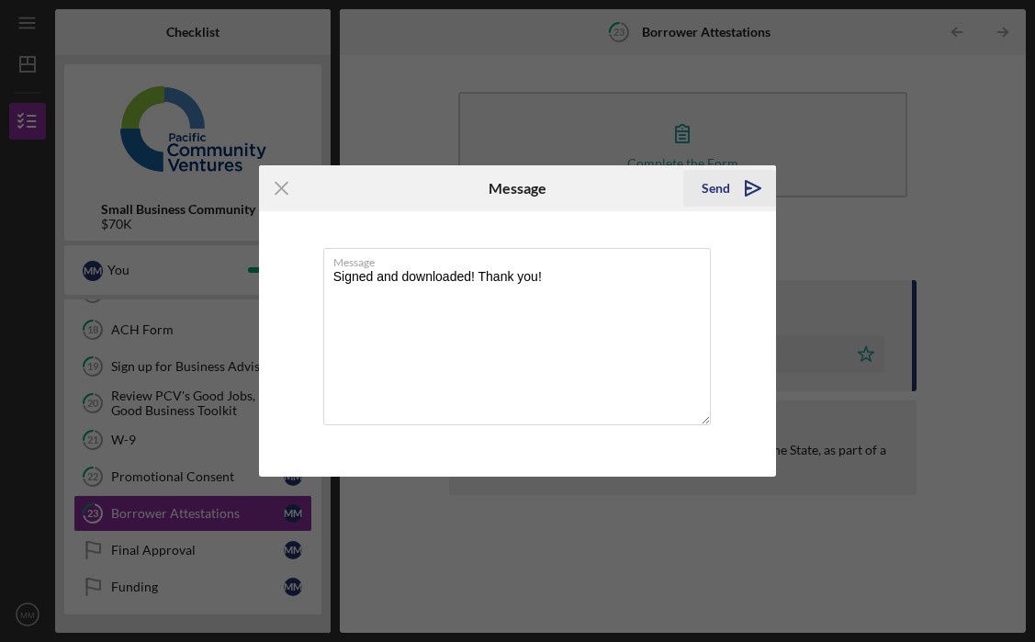
type textarea "Signed and downloaded! Thank you!"
click at [719, 186] on div "Send" at bounding box center [716, 188] width 28 height 37
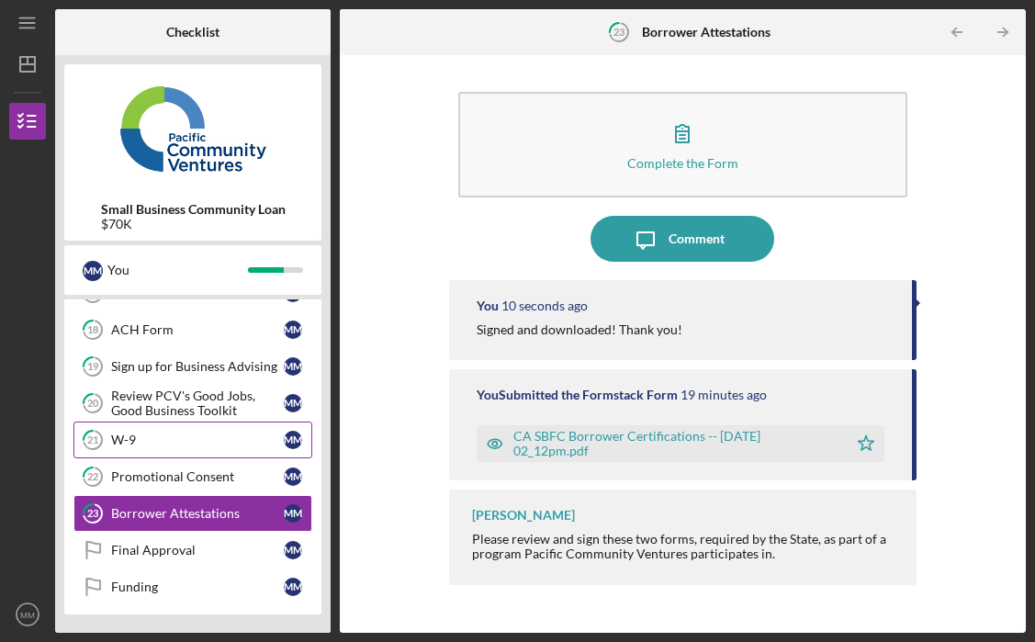
scroll to position [223, 0]
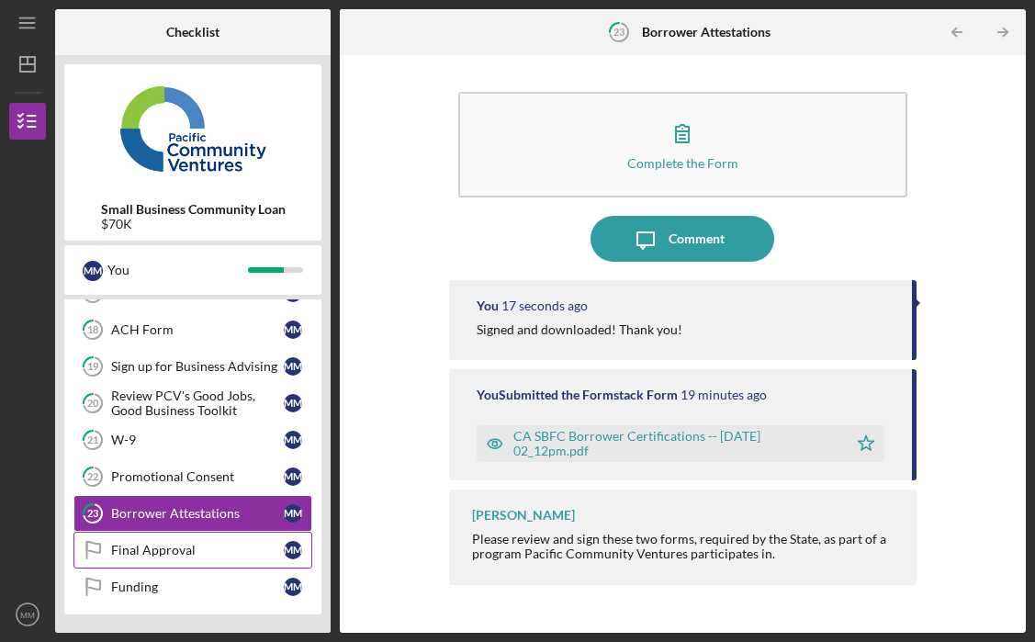
click at [230, 554] on div "Final Approval" at bounding box center [197, 550] width 173 height 15
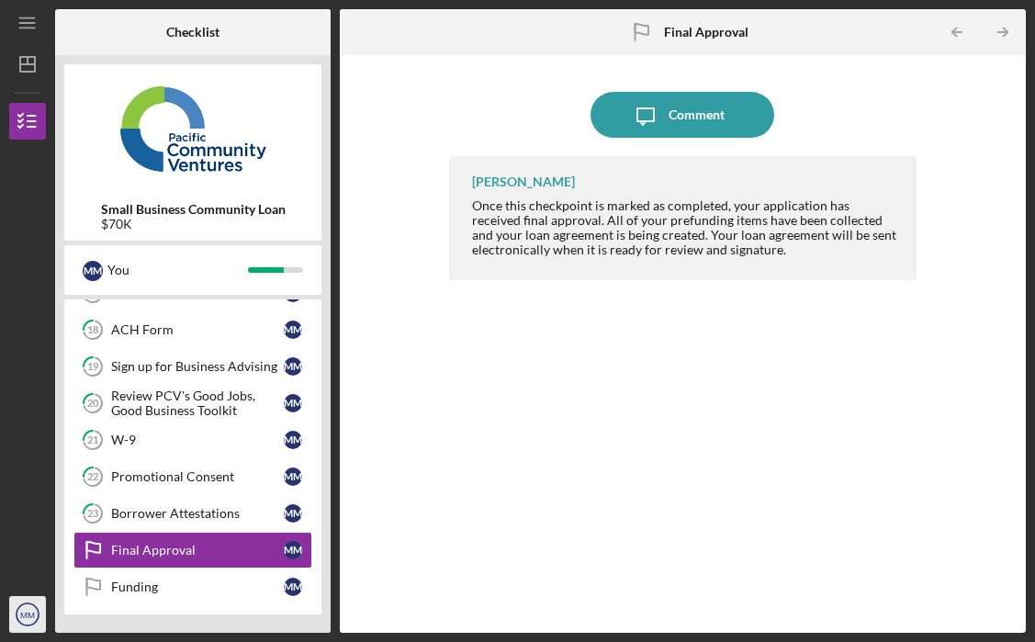
click at [25, 611] on text "MM" at bounding box center [27, 615] width 15 height 10
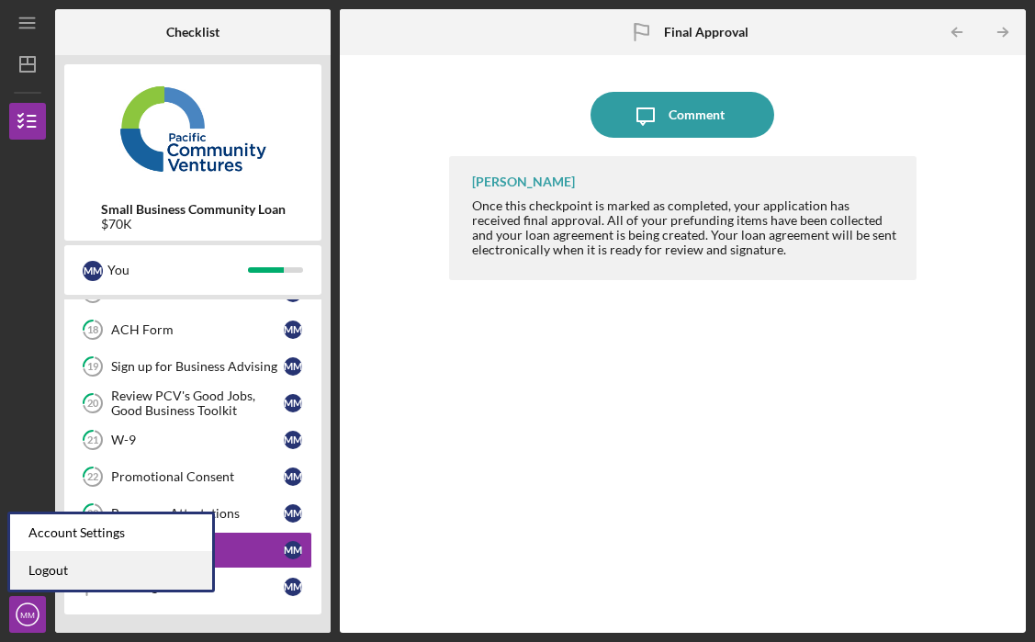
click at [41, 569] on link "Logout" at bounding box center [111, 571] width 202 height 38
